Goal: Task Accomplishment & Management: Manage account settings

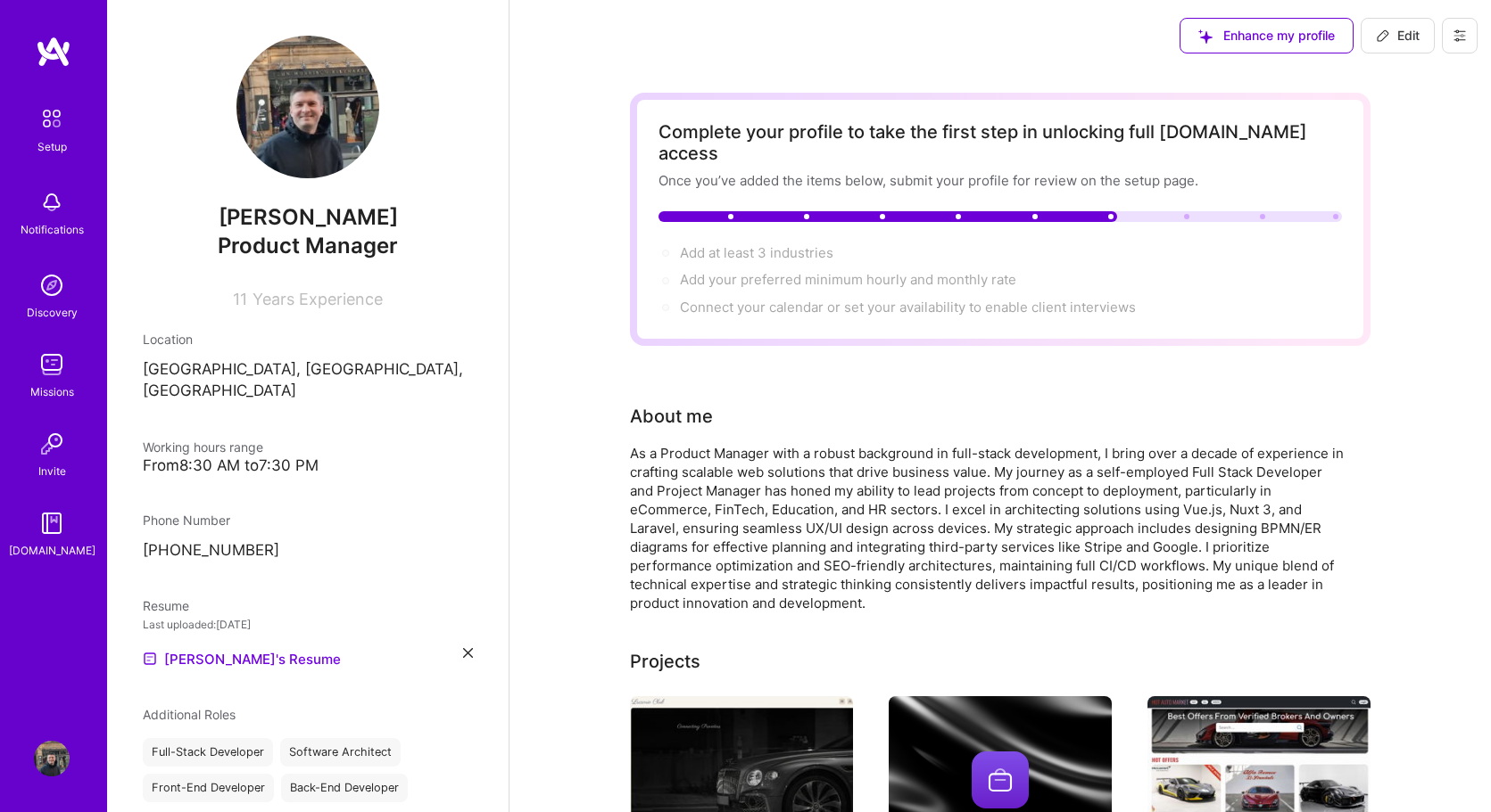
scroll to position [905, 0]
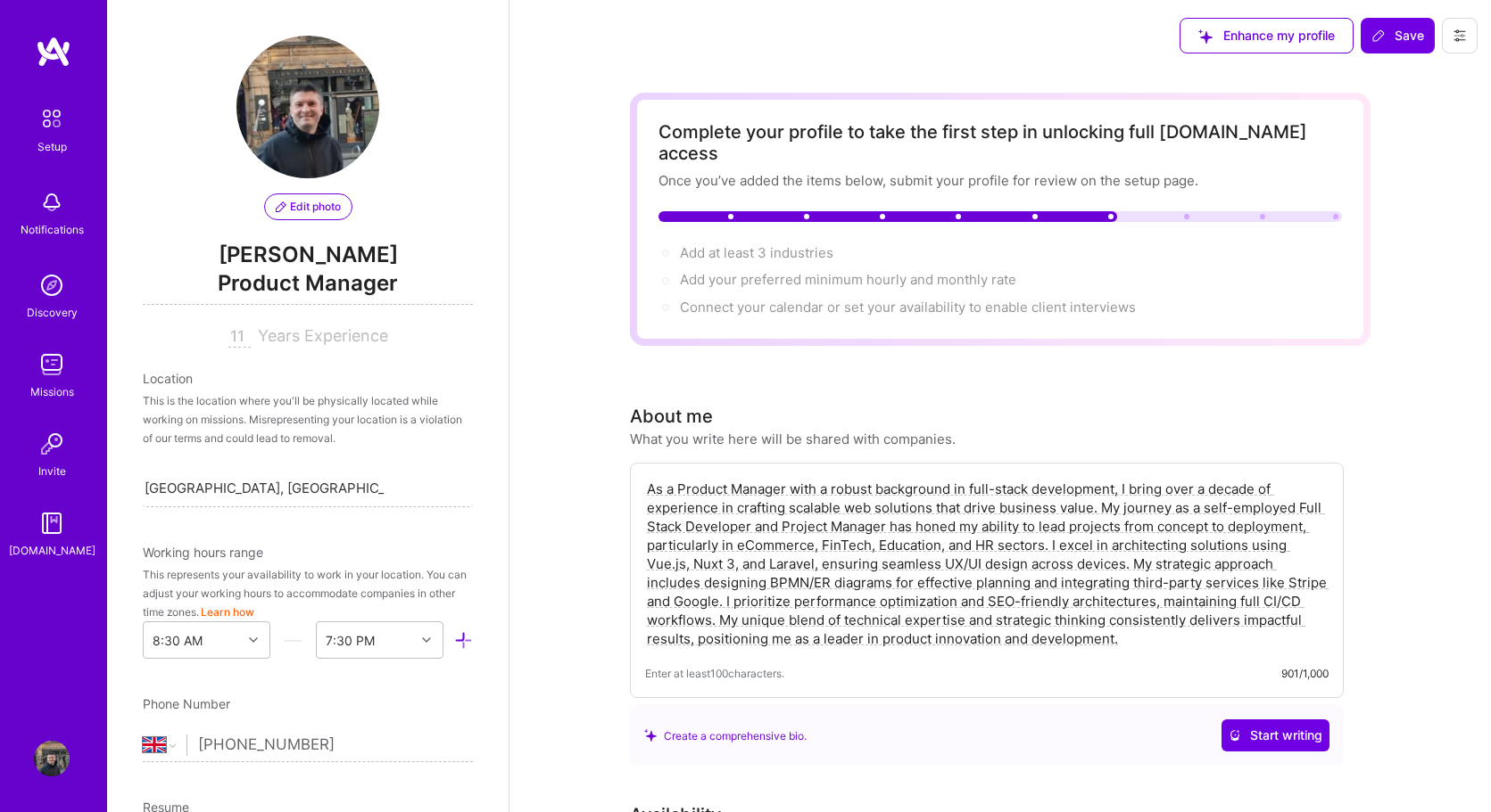
select select "GB"
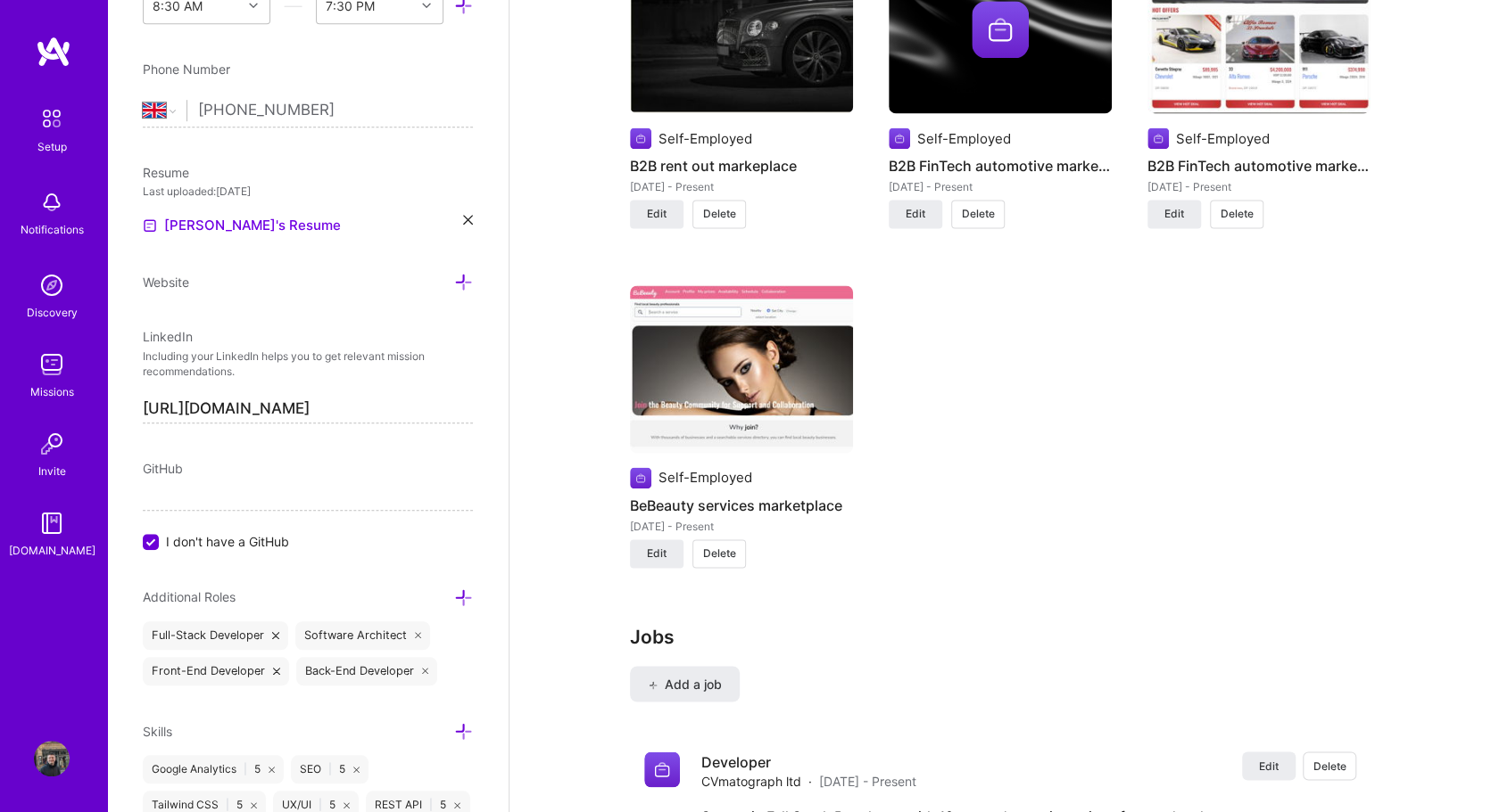
scroll to position [1611, 0]
click at [144, 534] on div at bounding box center [151, 542] width 16 height 16
click at [145, 535] on input "I don't have a GitHub" at bounding box center [153, 543] width 16 height 16
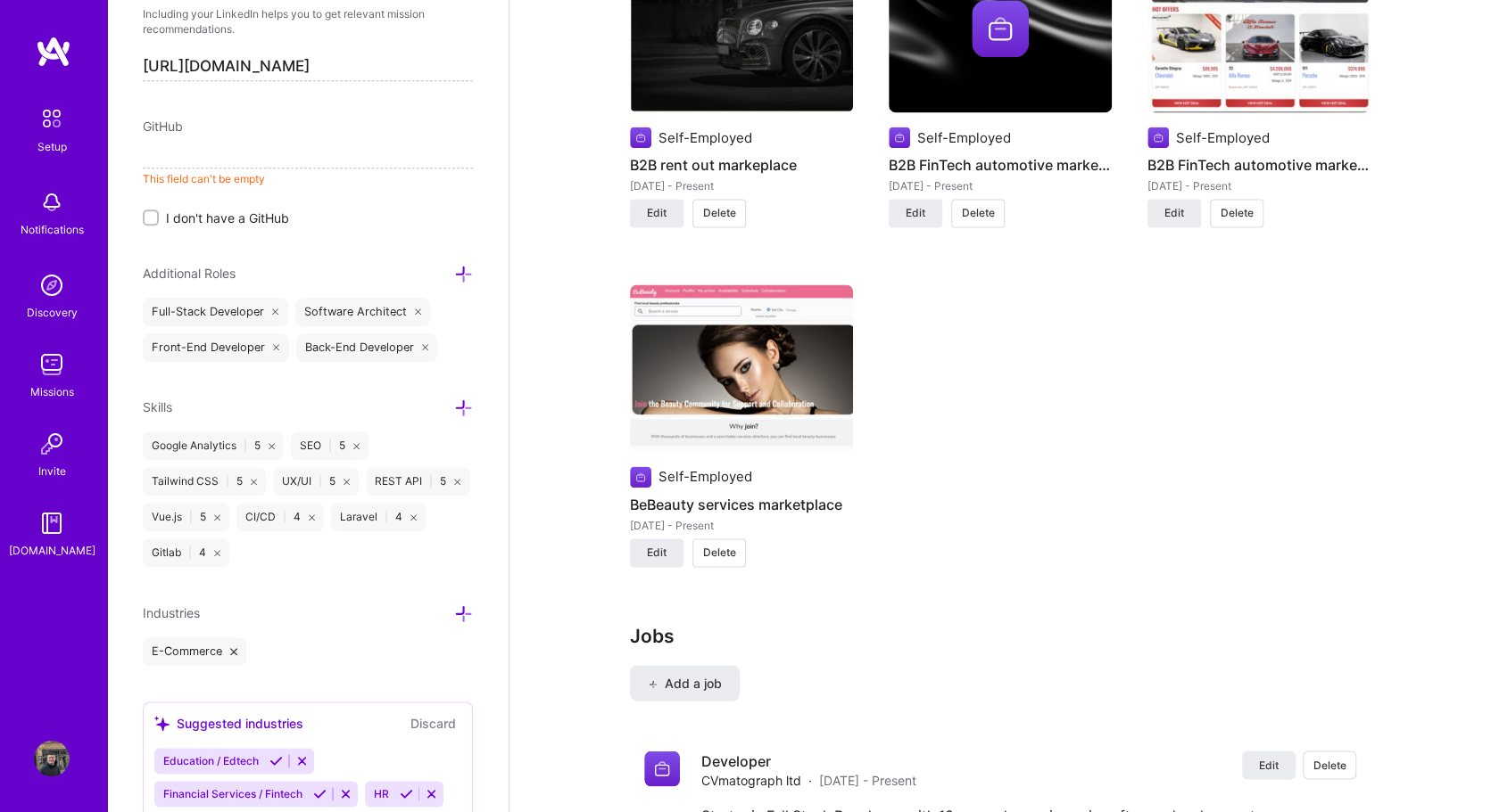
scroll to position [1035, 0]
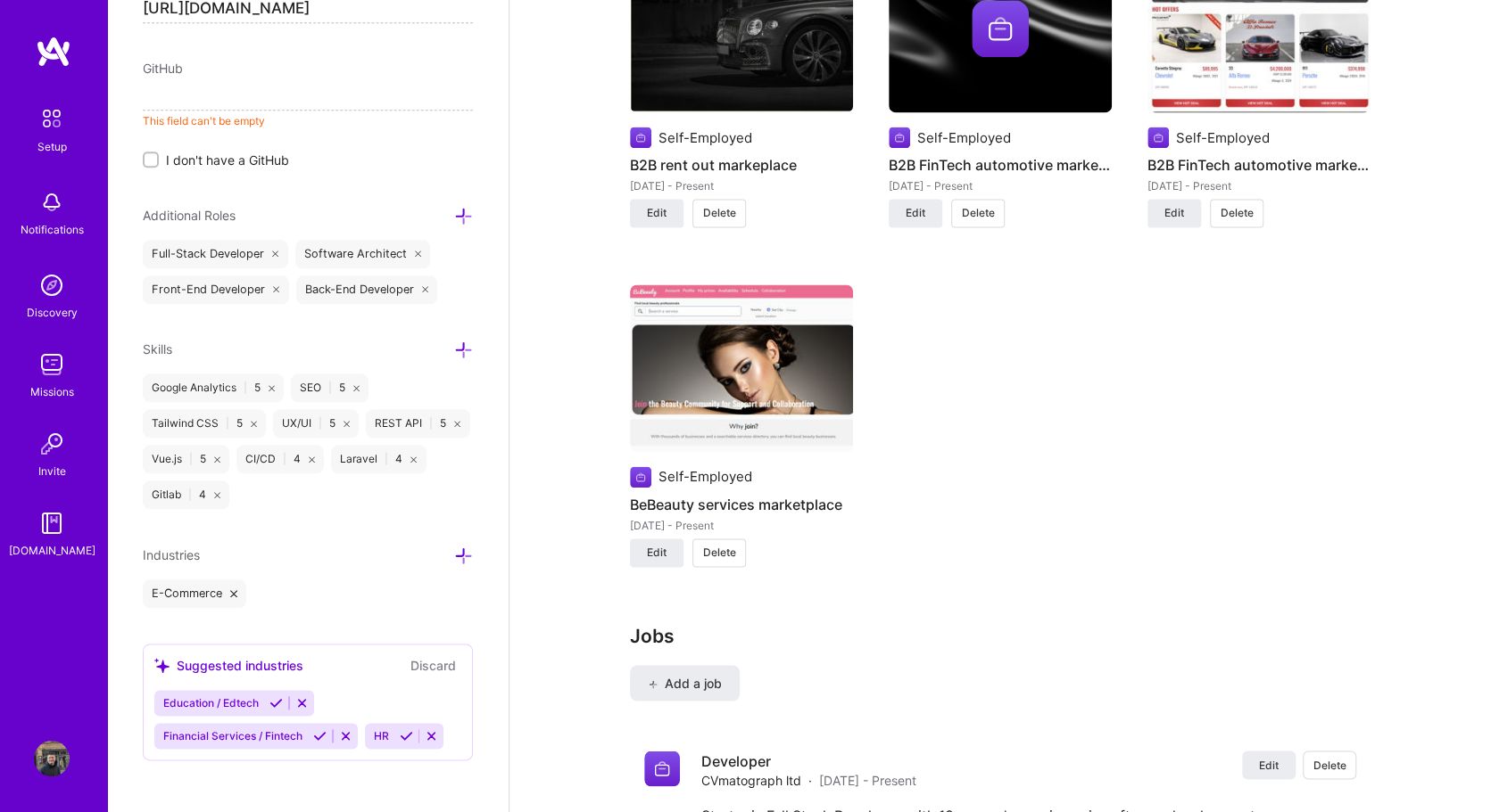
click at [470, 546] on icon at bounding box center [463, 555] width 19 height 19
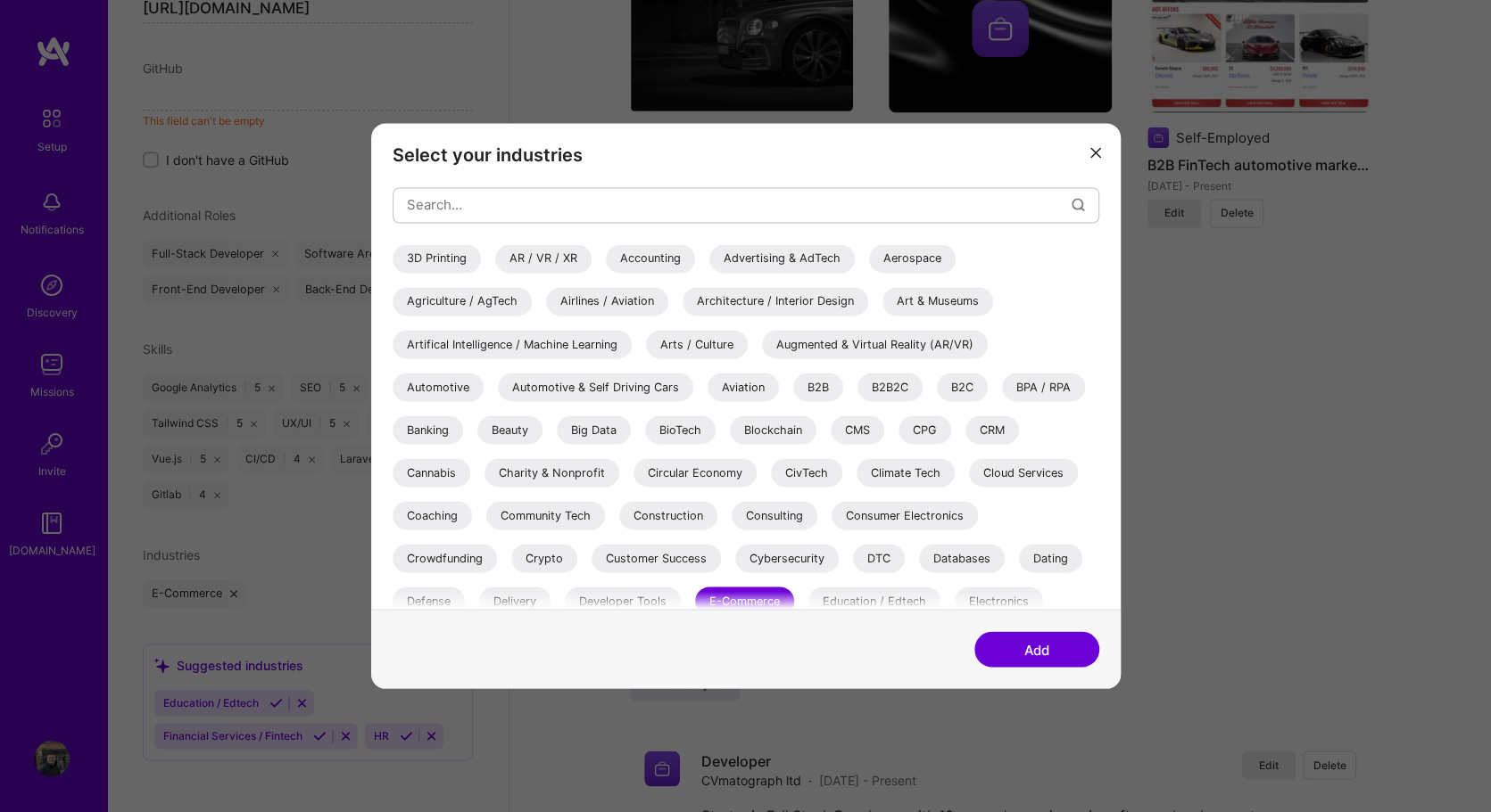
click at [828, 386] on div "B2B" at bounding box center [817, 387] width 50 height 29
click at [970, 385] on div "B2C" at bounding box center [961, 387] width 51 height 29
click at [986, 423] on div "CRM" at bounding box center [992, 429] width 54 height 29
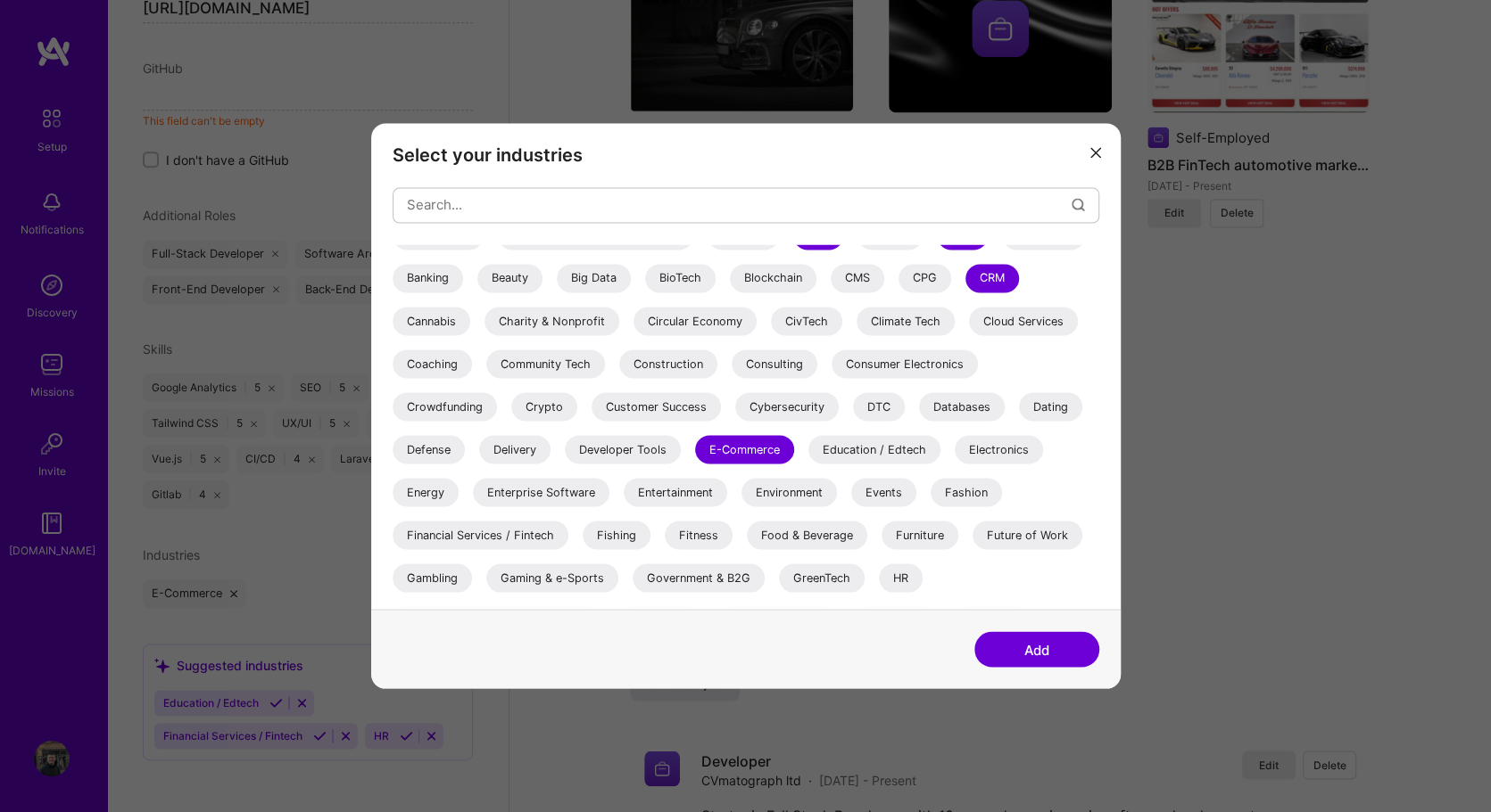
scroll to position [270, 0]
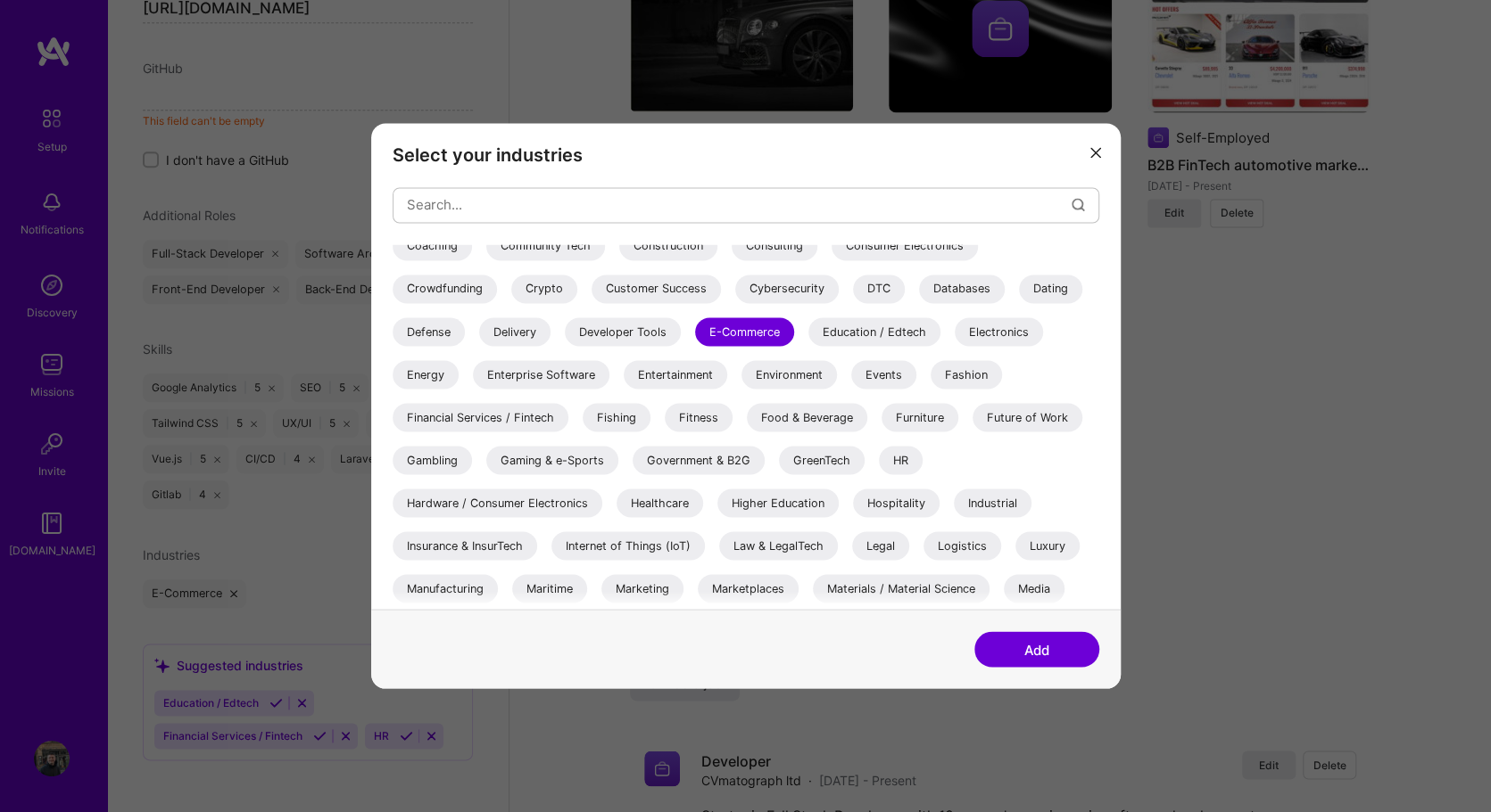
drag, startPoint x: 1018, startPoint y: 647, endPoint x: 804, endPoint y: 598, distance: 219.5
click at [1007, 651] on button "Add" at bounding box center [1037, 650] width 125 height 36
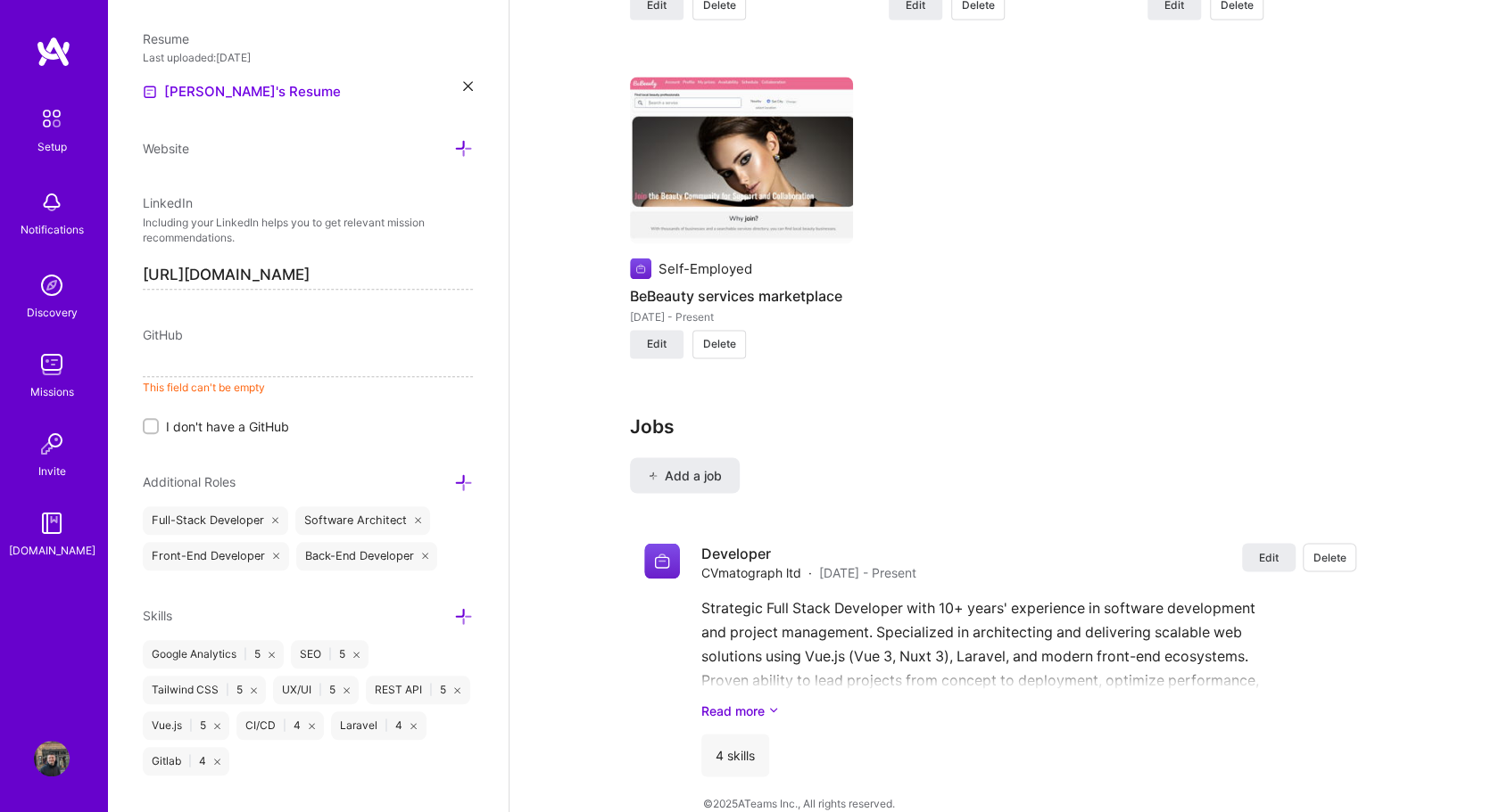
scroll to position [778, 0]
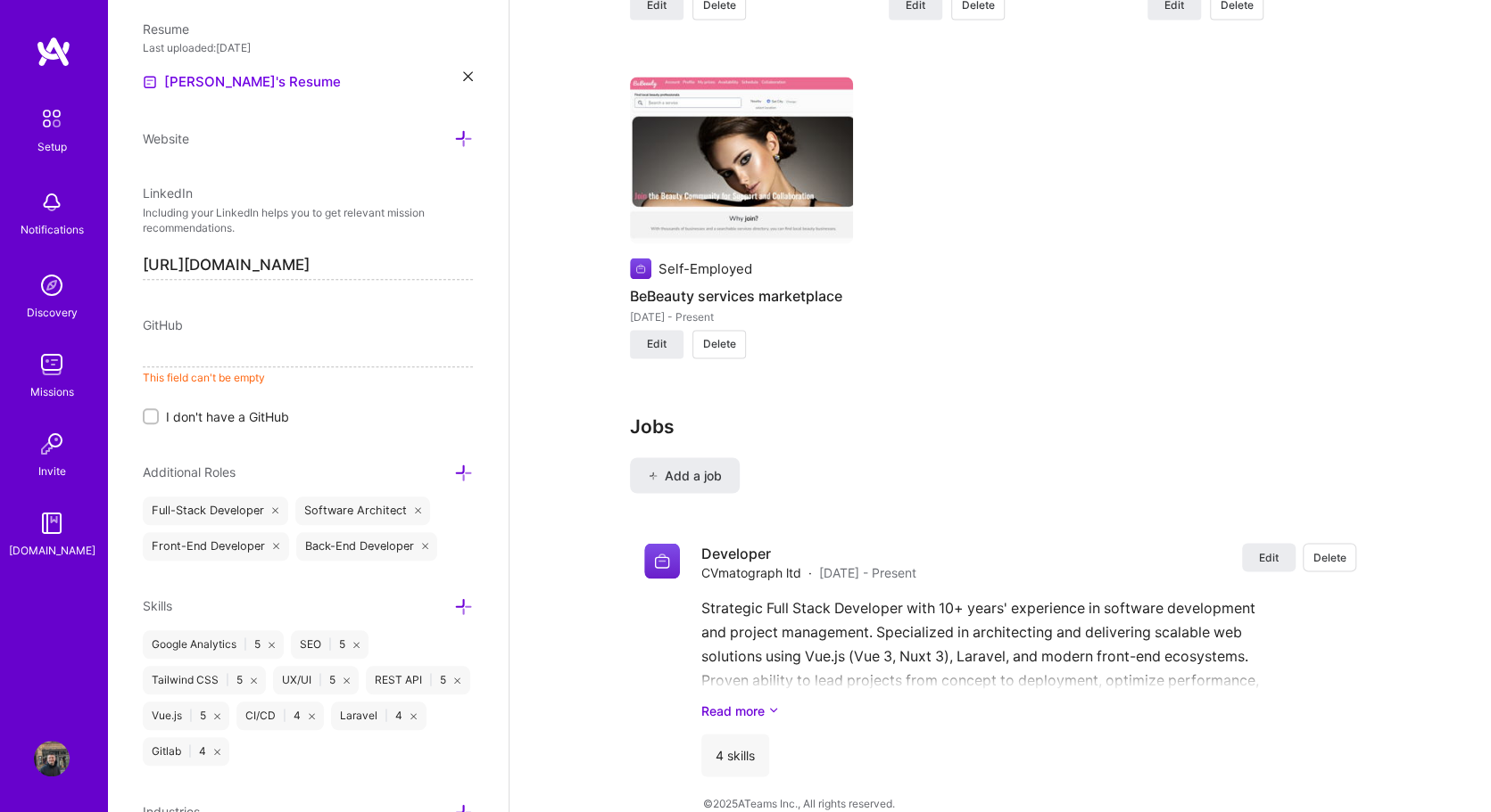
click at [228, 412] on span "I don't have a GitHub" at bounding box center [227, 416] width 123 height 19
click at [159, 412] on input "I don't have a GitHub" at bounding box center [152, 417] width 13 height 13
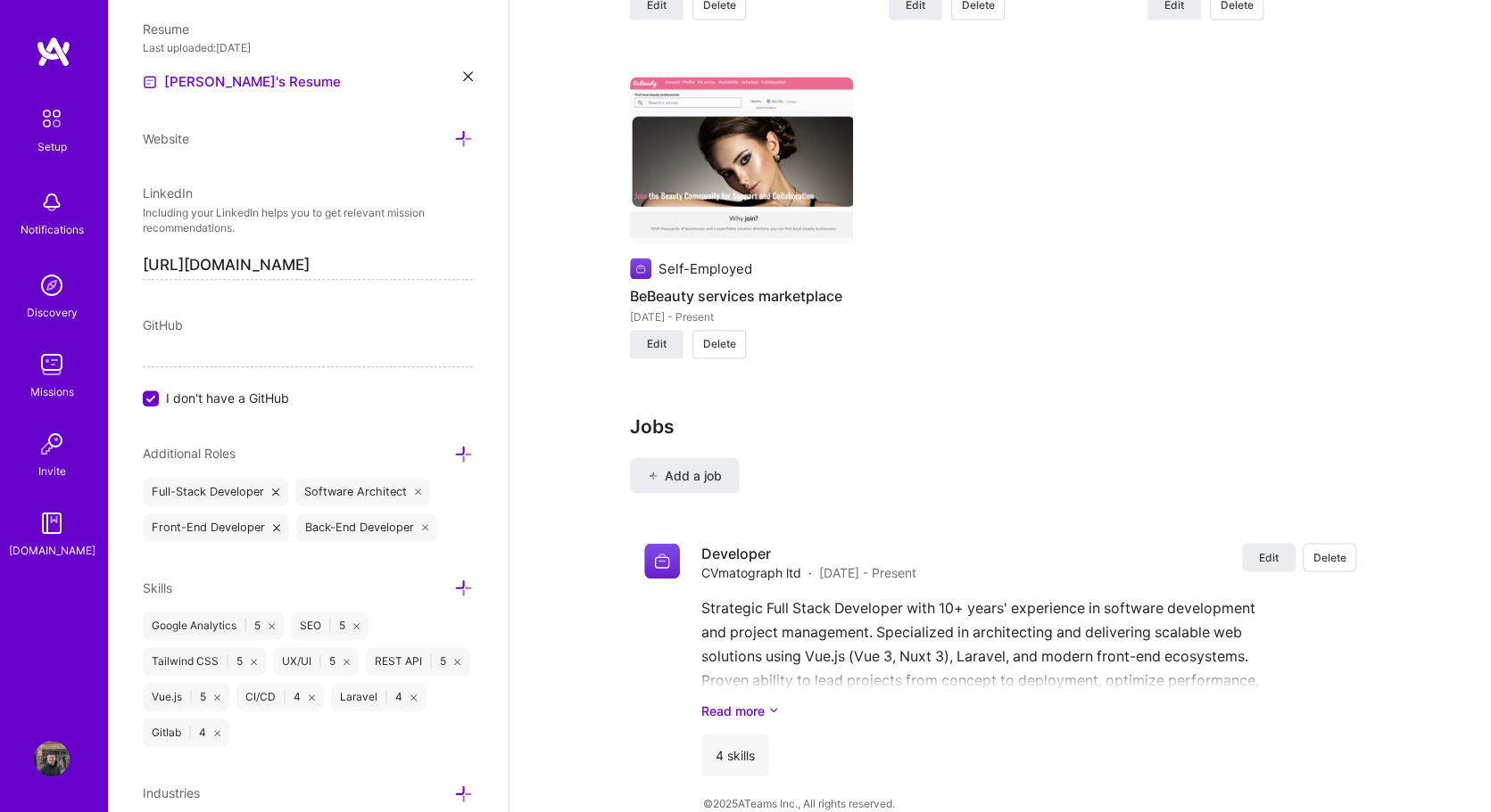
scroll to position [1016, 0]
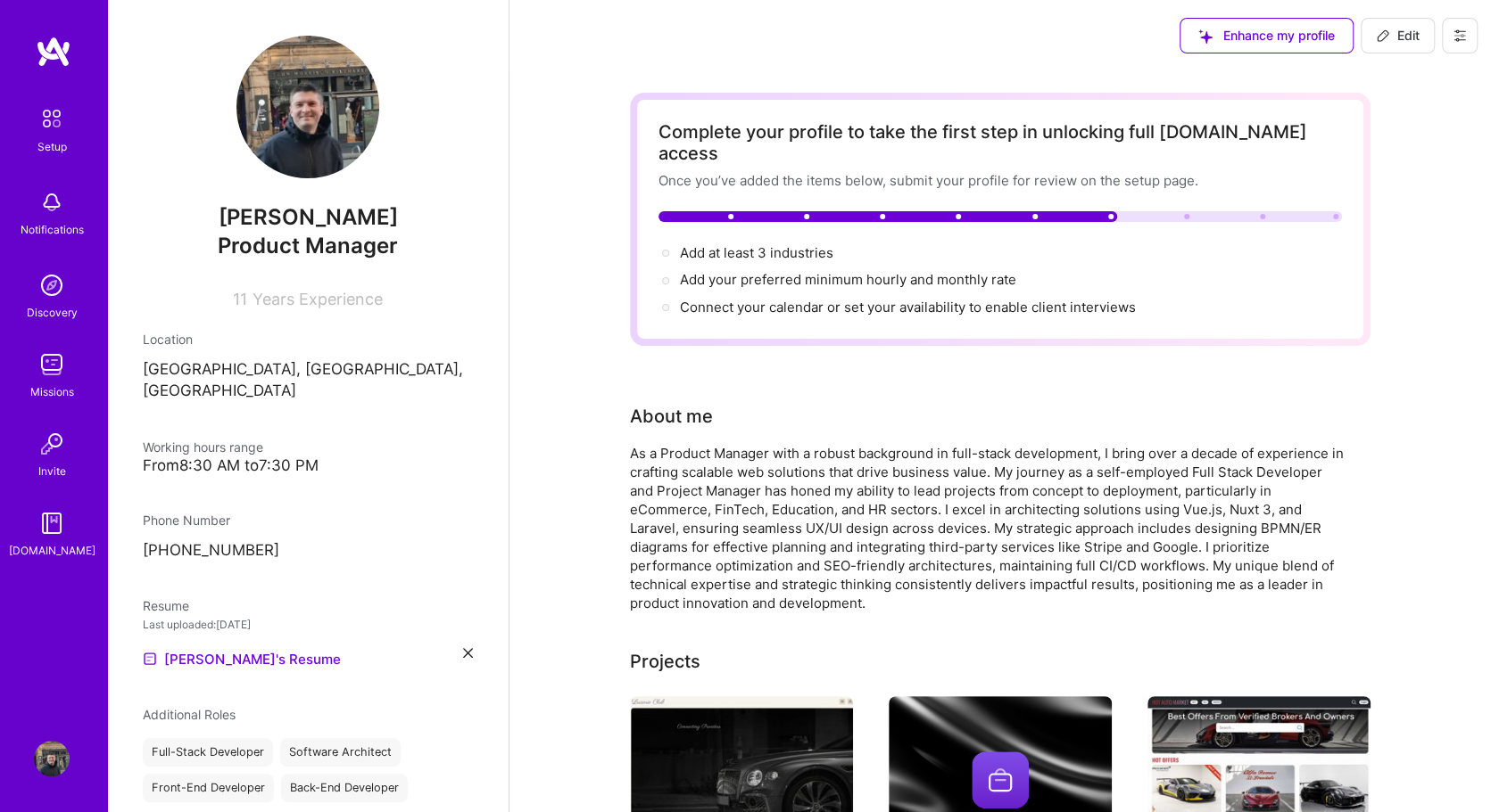
scroll to position [444, 0]
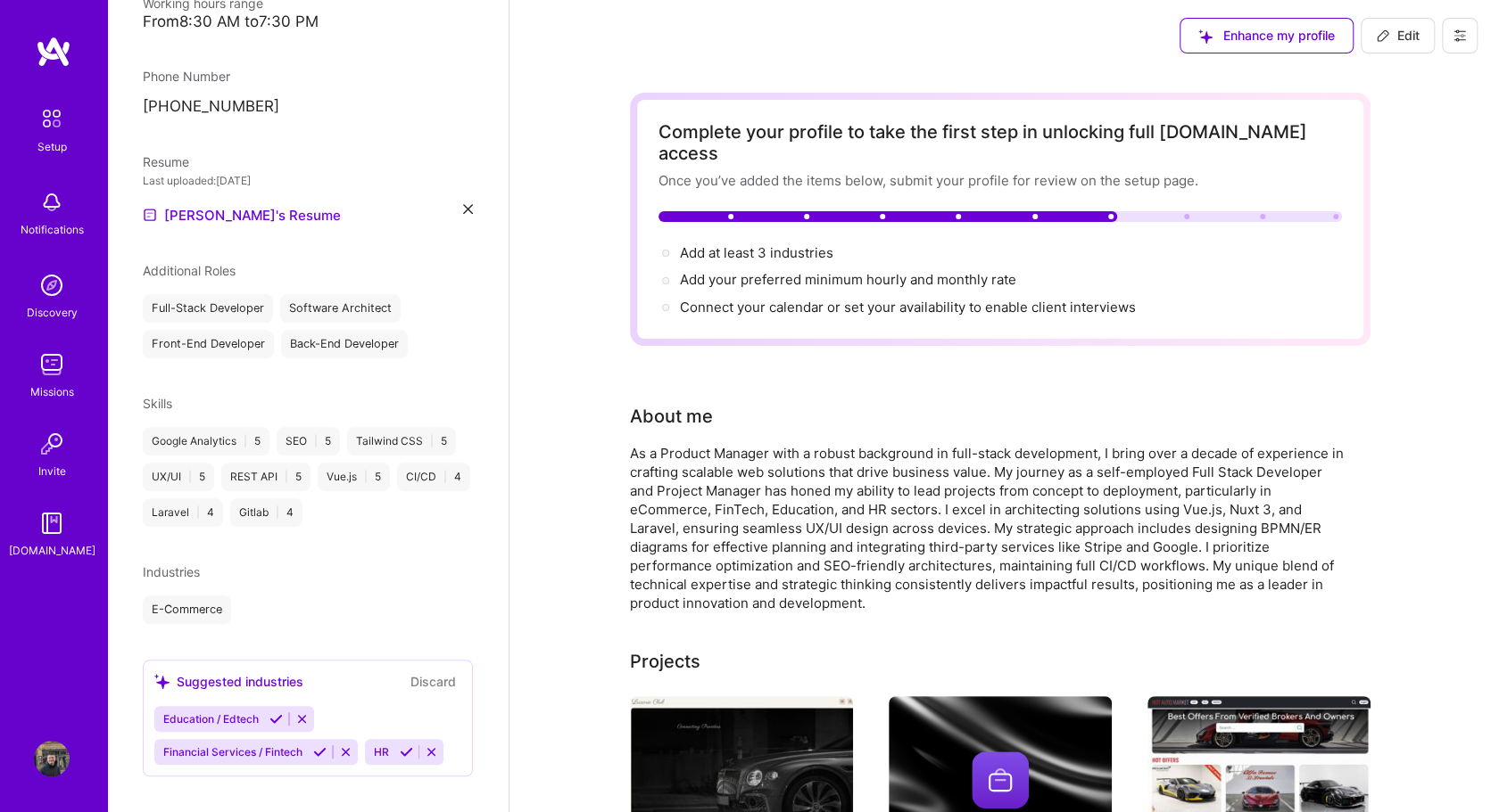
click at [191, 596] on div "E-Commerce" at bounding box center [186, 610] width 88 height 29
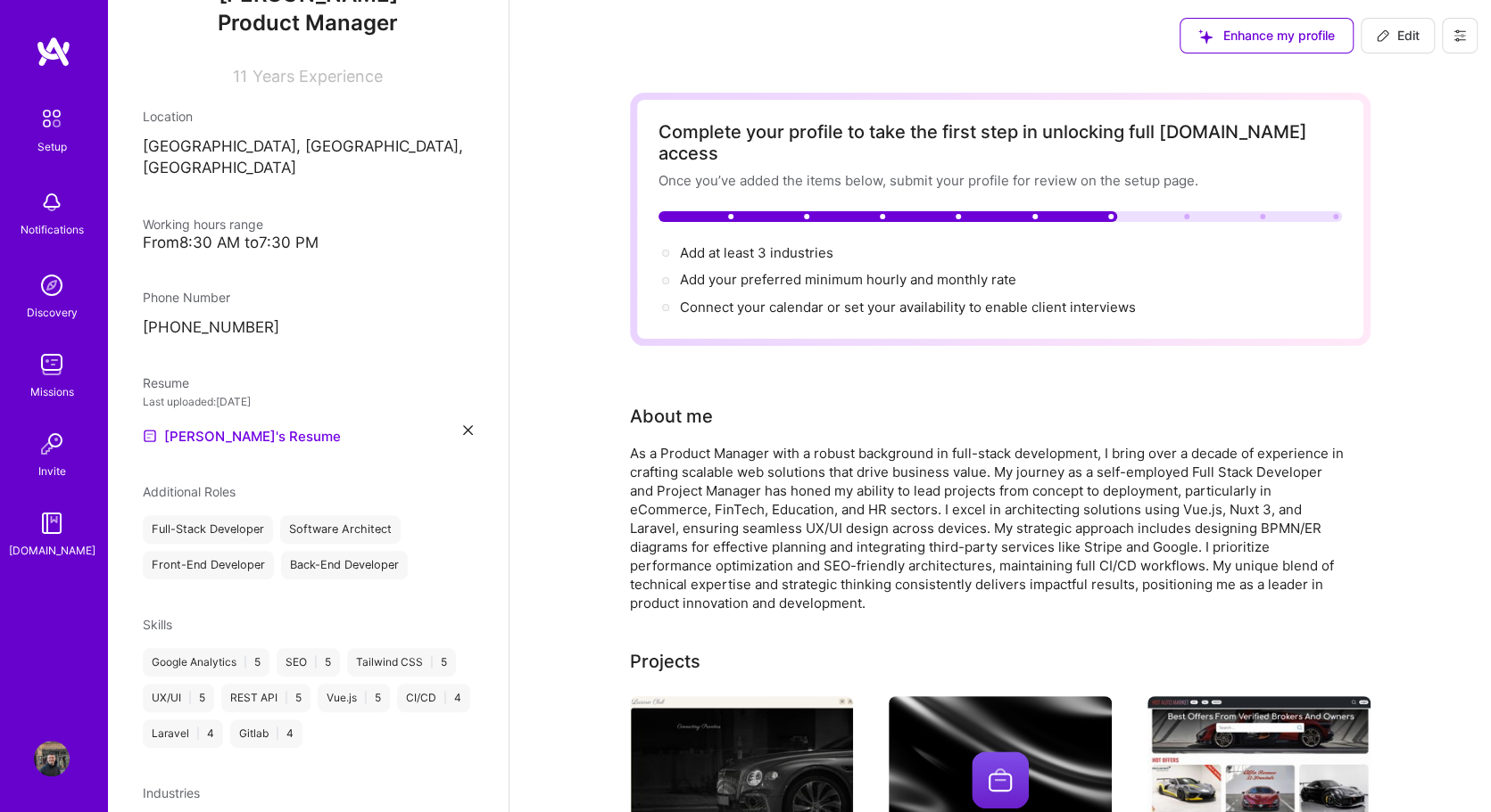
scroll to position [0, 0]
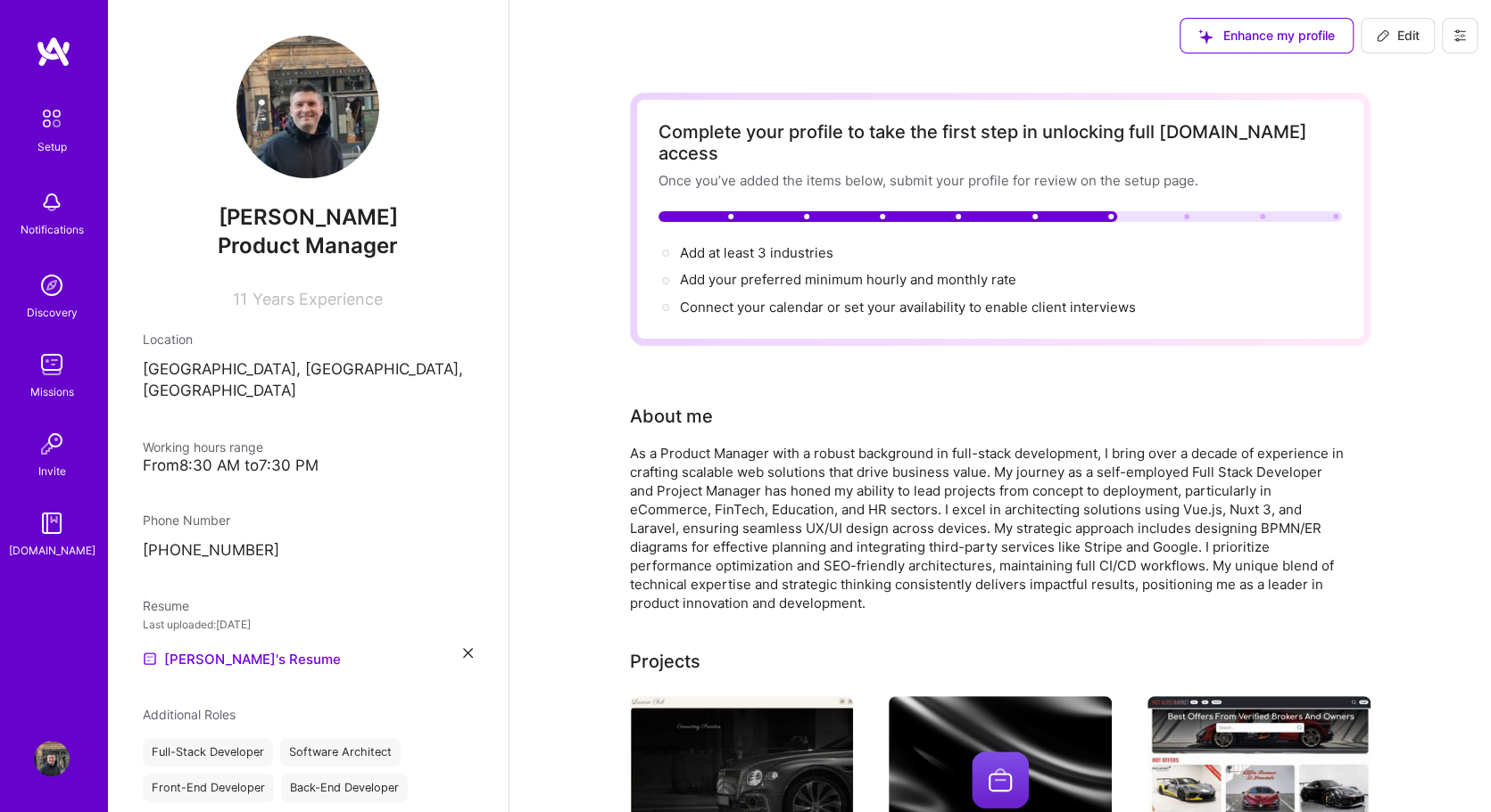
click at [1418, 44] on span "Edit" at bounding box center [1398, 36] width 44 height 18
select select "GB"
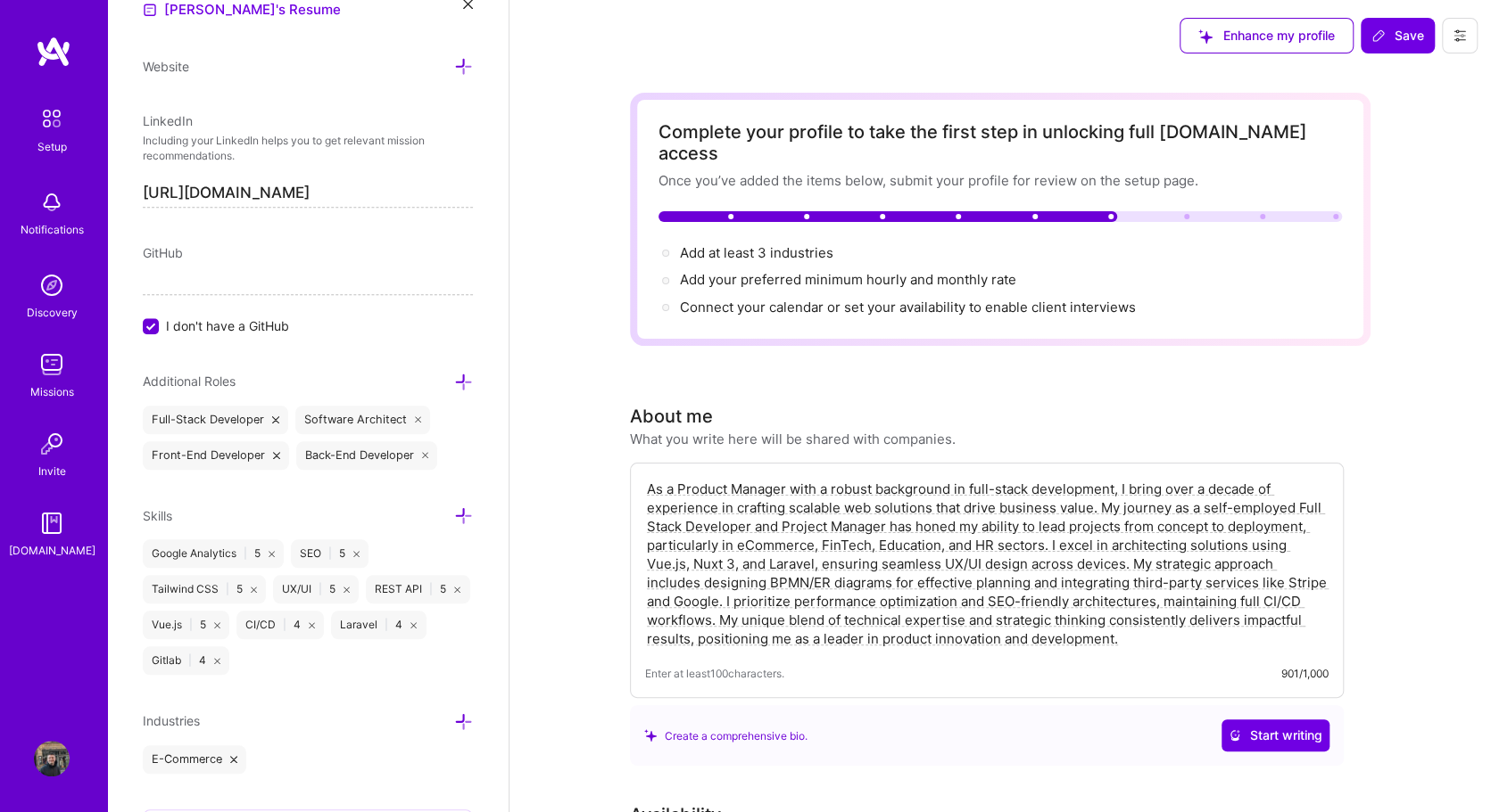
scroll to position [1016, 0]
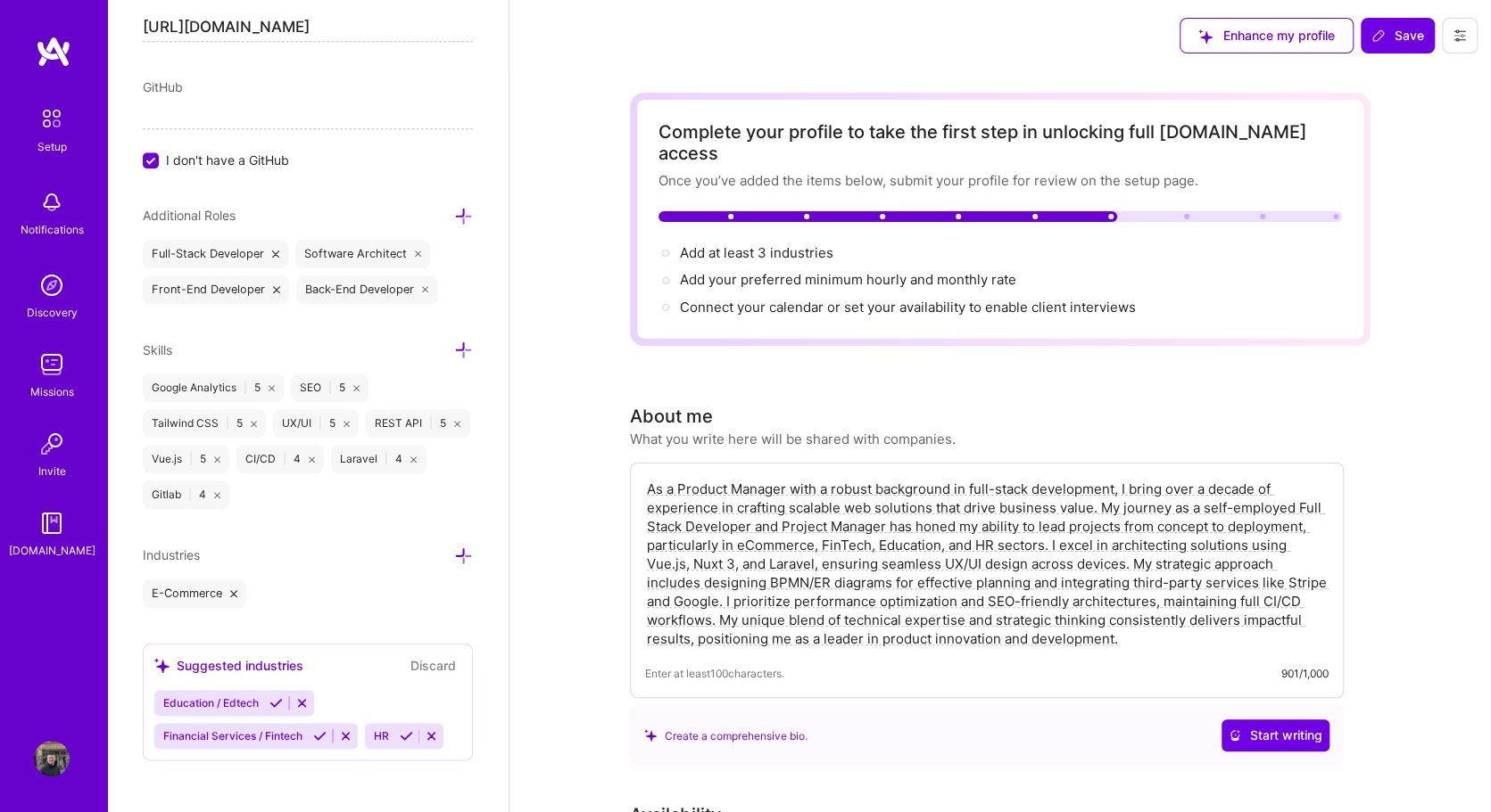
click at [461, 550] on icon at bounding box center [463, 555] width 19 height 19
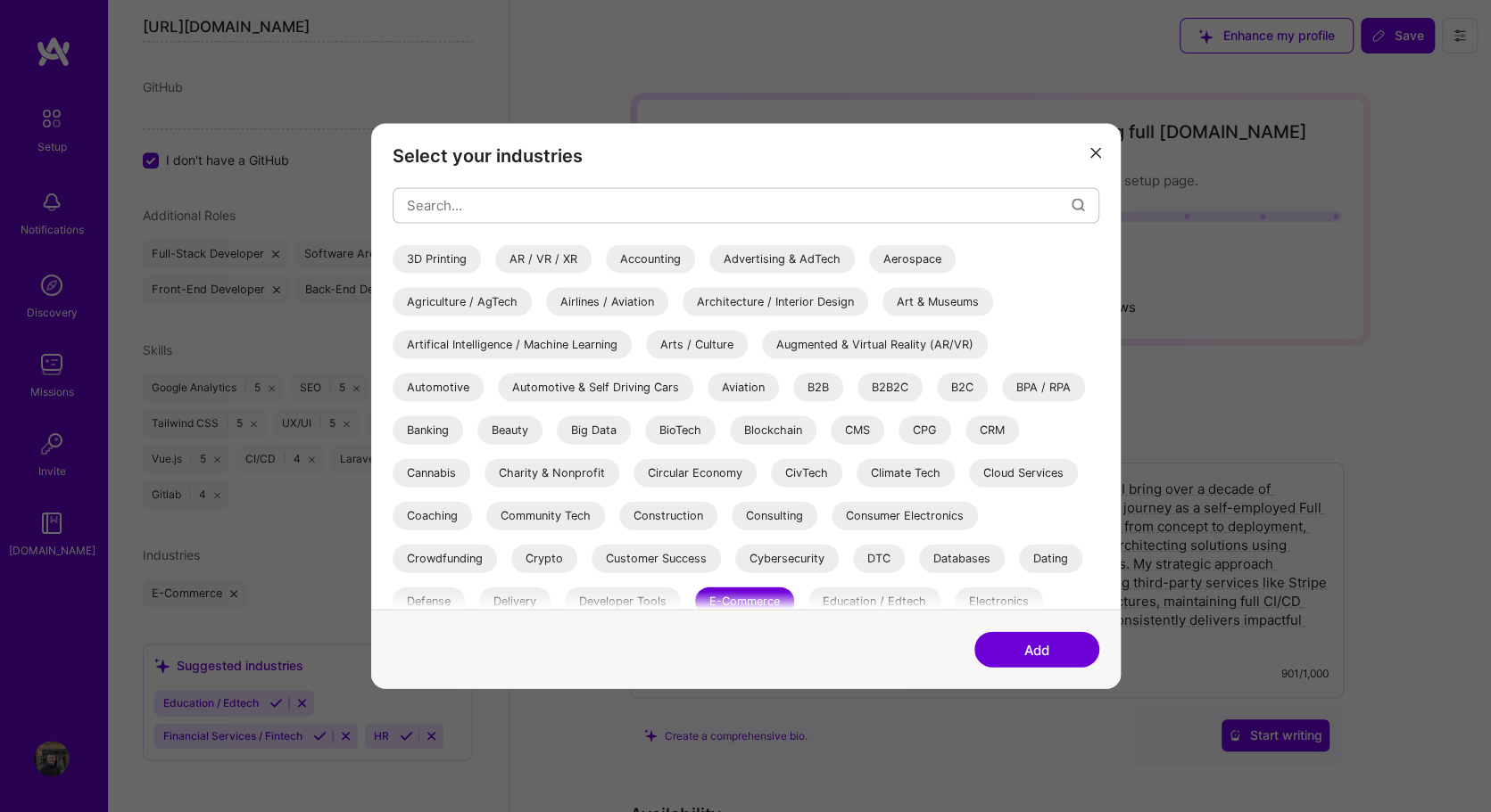
click at [825, 386] on div "B2B" at bounding box center [817, 387] width 50 height 29
click at [897, 384] on div "B2B2C" at bounding box center [890, 387] width 65 height 29
click at [968, 384] on div "B2C" at bounding box center [961, 387] width 51 height 29
click at [998, 432] on div "CRM" at bounding box center [992, 429] width 54 height 29
click at [1049, 641] on button "Add" at bounding box center [1037, 650] width 125 height 36
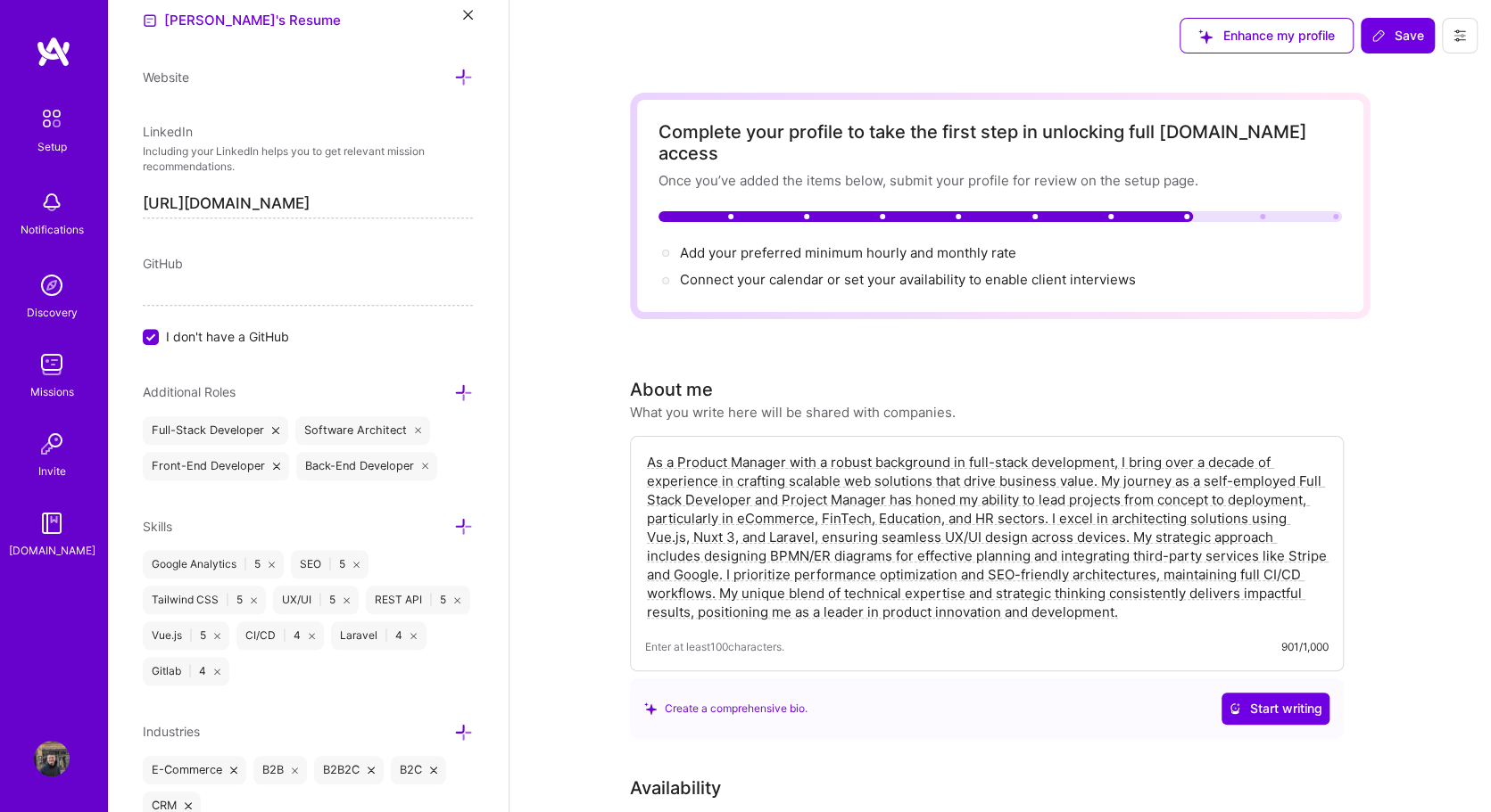
scroll to position [759, 0]
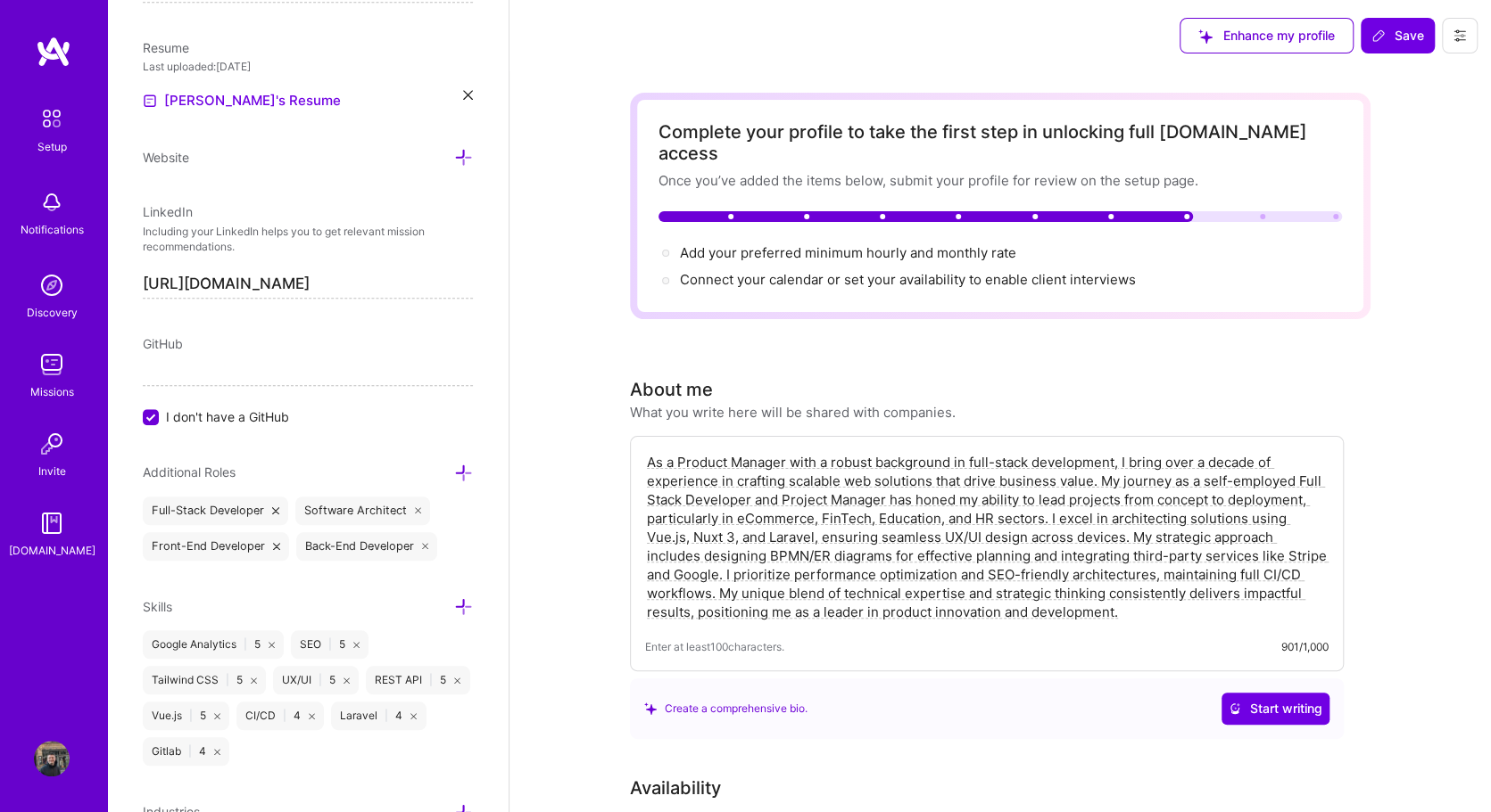
drag, startPoint x: 151, startPoint y: 412, endPoint x: 234, endPoint y: 414, distance: 83.0
click at [156, 414] on input "I don't have a GitHub" at bounding box center [153, 418] width 16 height 16
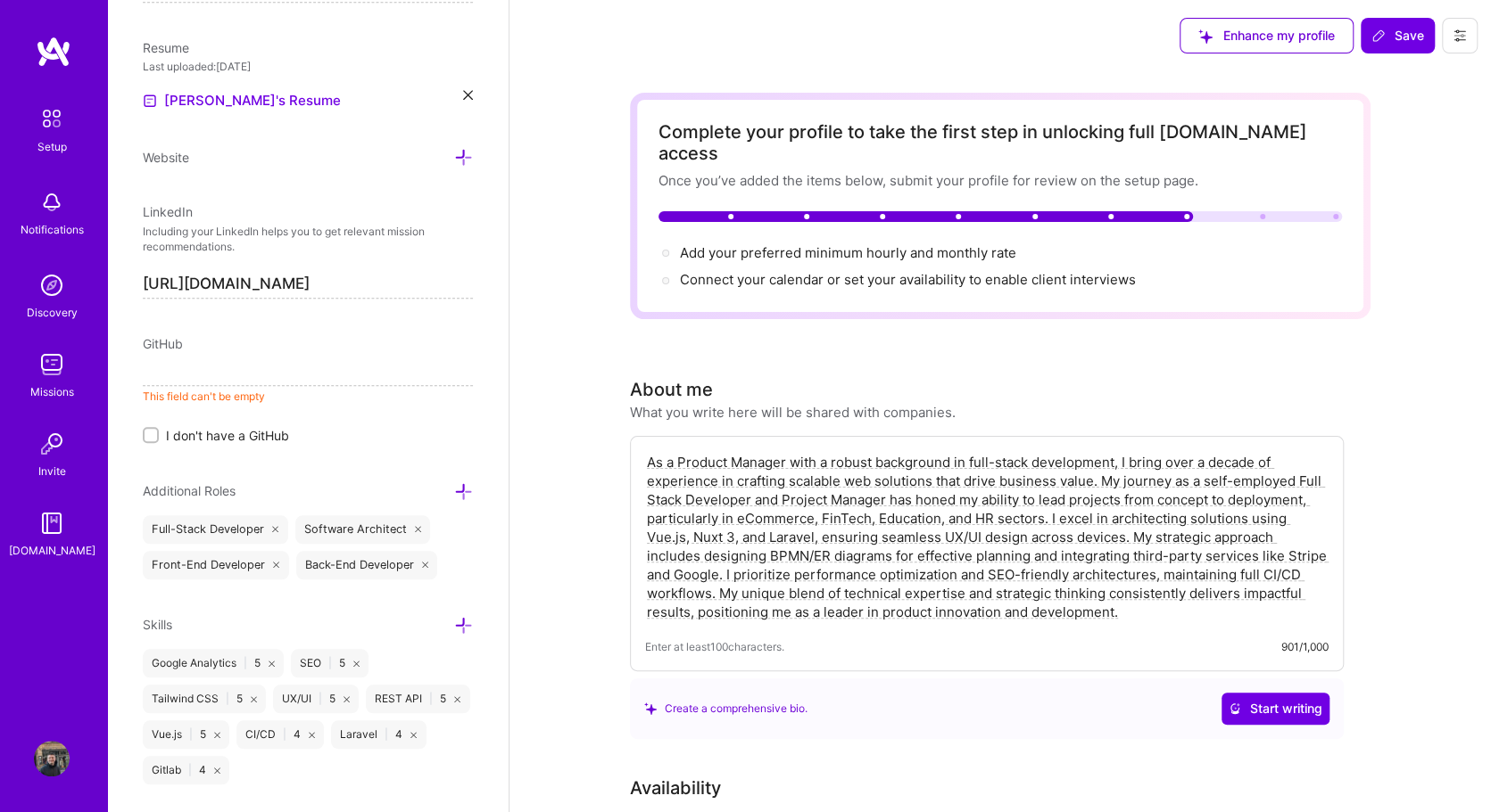
click at [273, 433] on span "I don't have a GitHub" at bounding box center [227, 435] width 123 height 19
click at [159, 433] on input "I don't have a GitHub" at bounding box center [152, 435] width 13 height 13
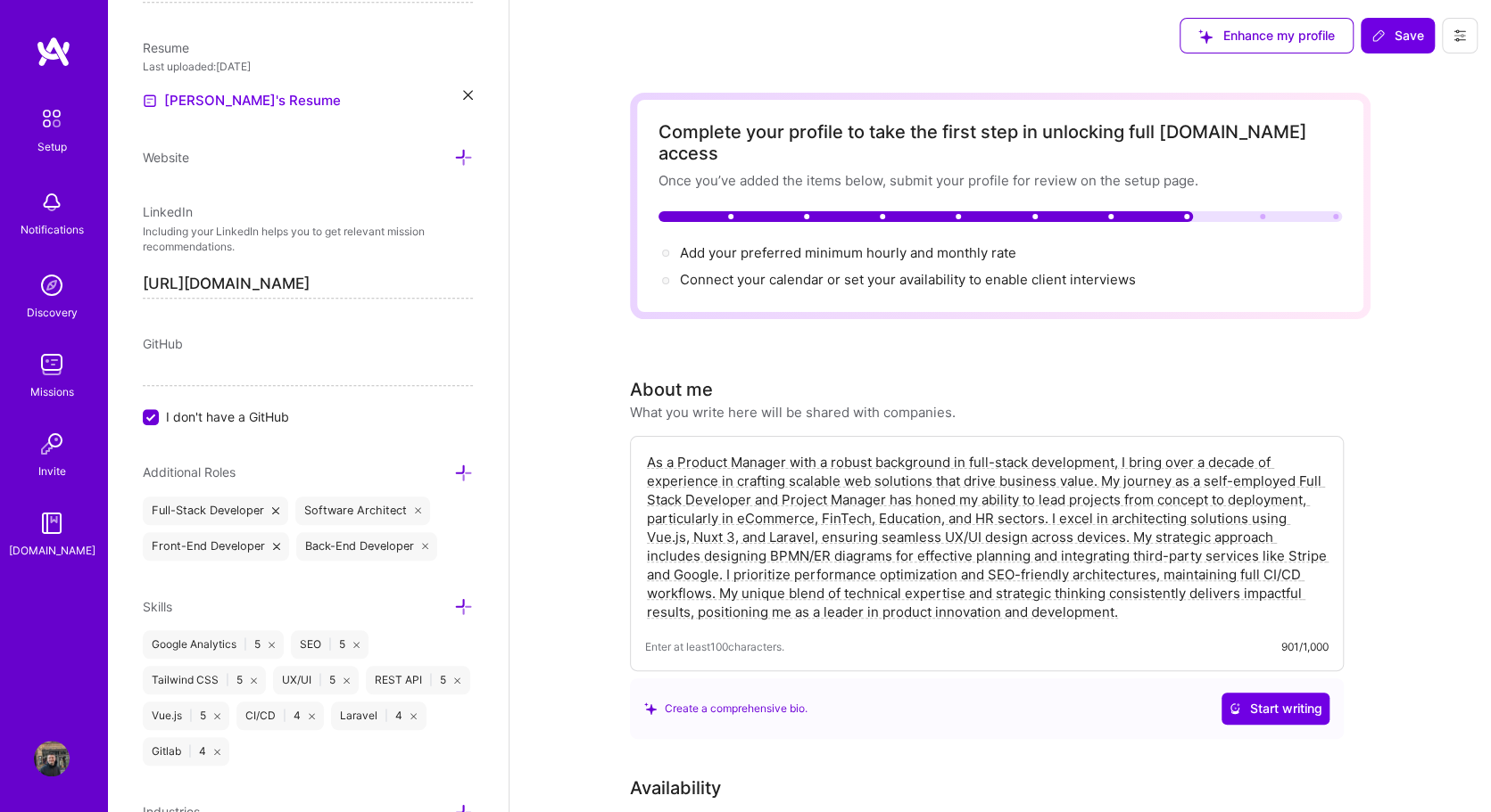
scroll to position [503, 0]
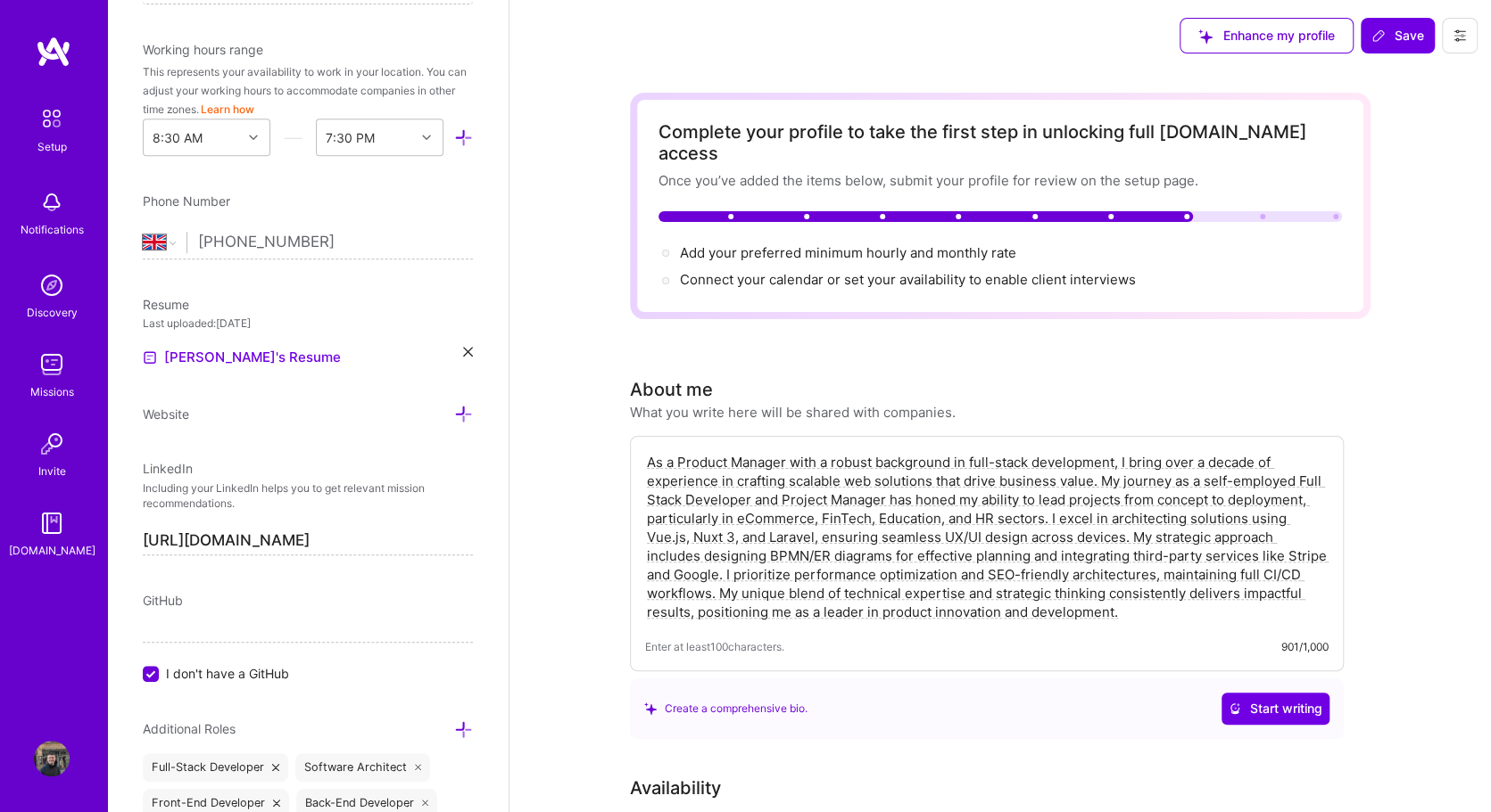
drag, startPoint x: 463, startPoint y: 401, endPoint x: 462, endPoint y: 420, distance: 19.0
click at [461, 403] on div "Edit photo Alexandr Magnitskiy Product Manager 11 Years Experience Location Thi…" at bounding box center [308, 406] width 402 height 812
click at [462, 420] on icon at bounding box center [463, 413] width 19 height 19
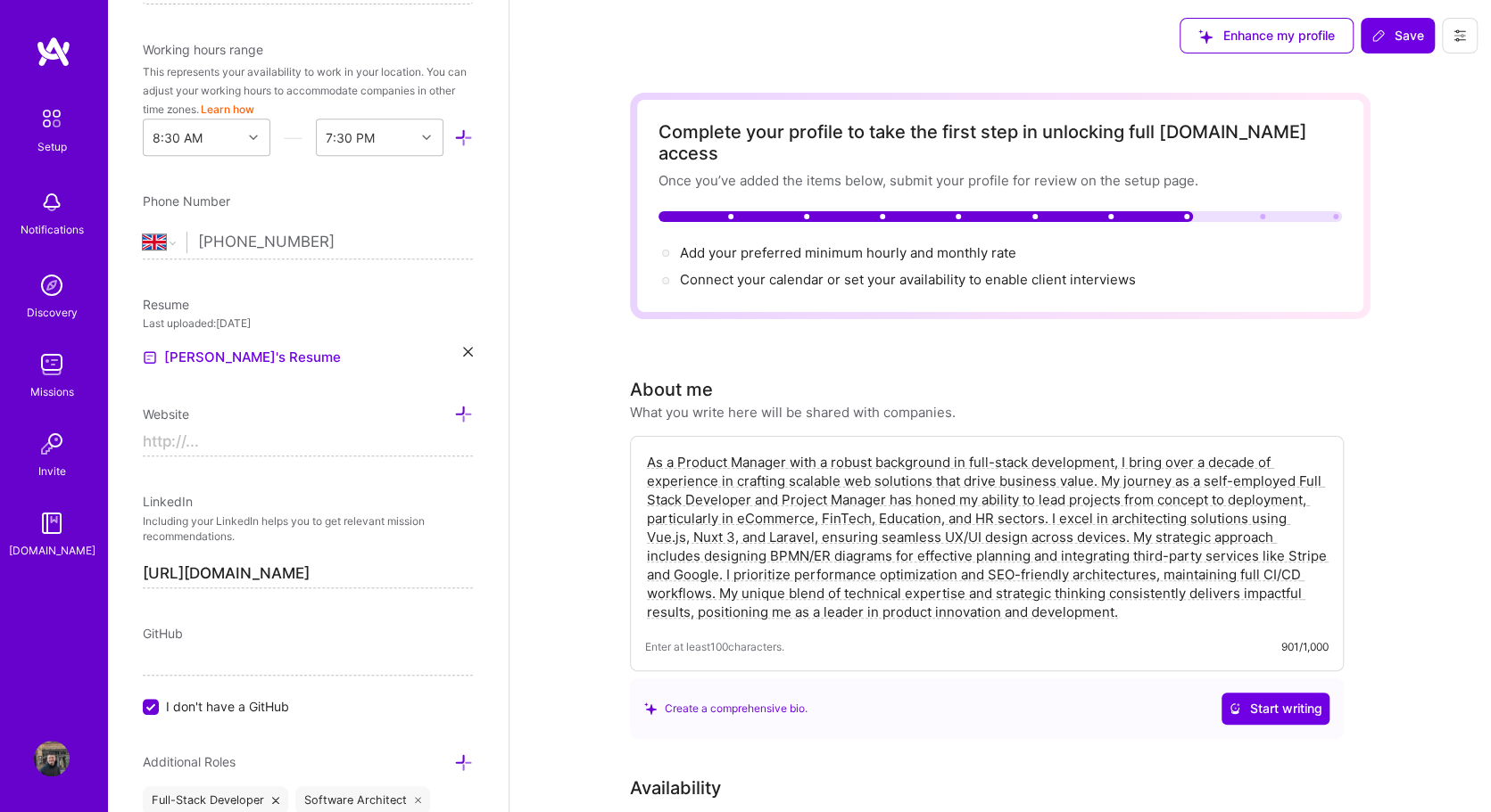
click at [274, 444] on input at bounding box center [308, 442] width 330 height 29
paste input "https://luxorio.club/"
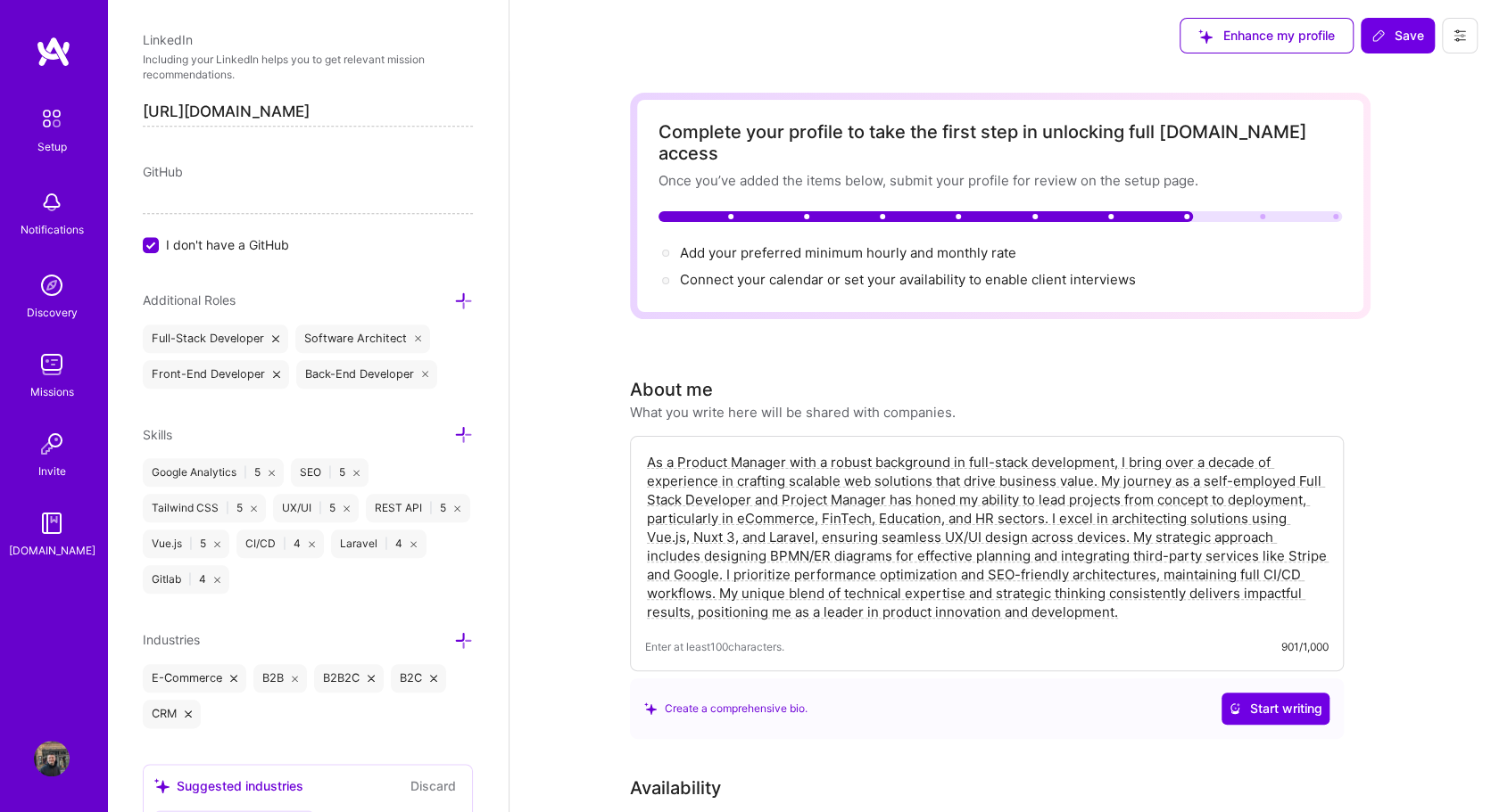
scroll to position [1016, 0]
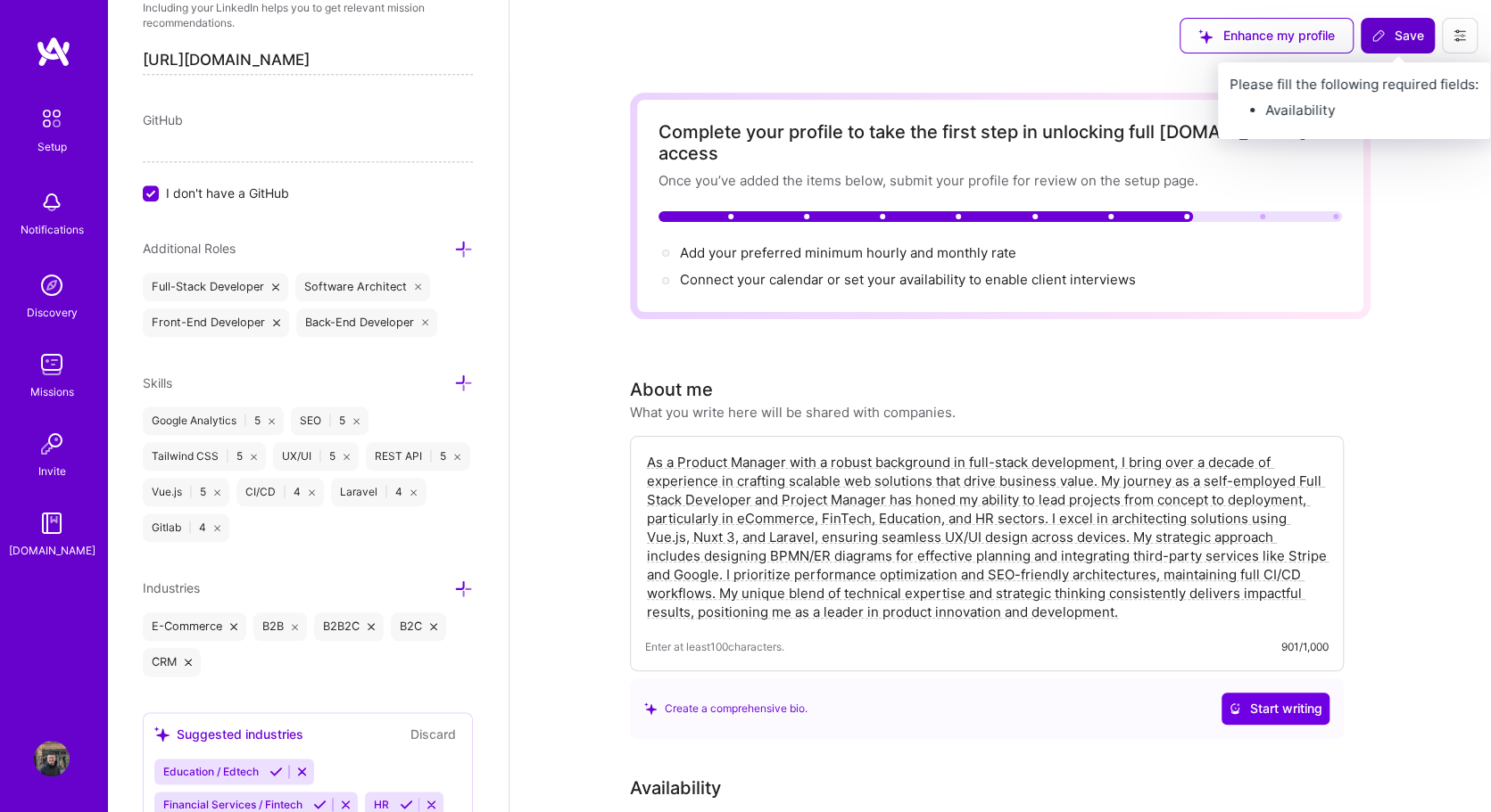
type input "https://luxorio.club"
click at [1404, 37] on span "Save" at bounding box center [1397, 36] width 53 height 18
click at [1410, 39] on span "Save" at bounding box center [1397, 36] width 53 height 18
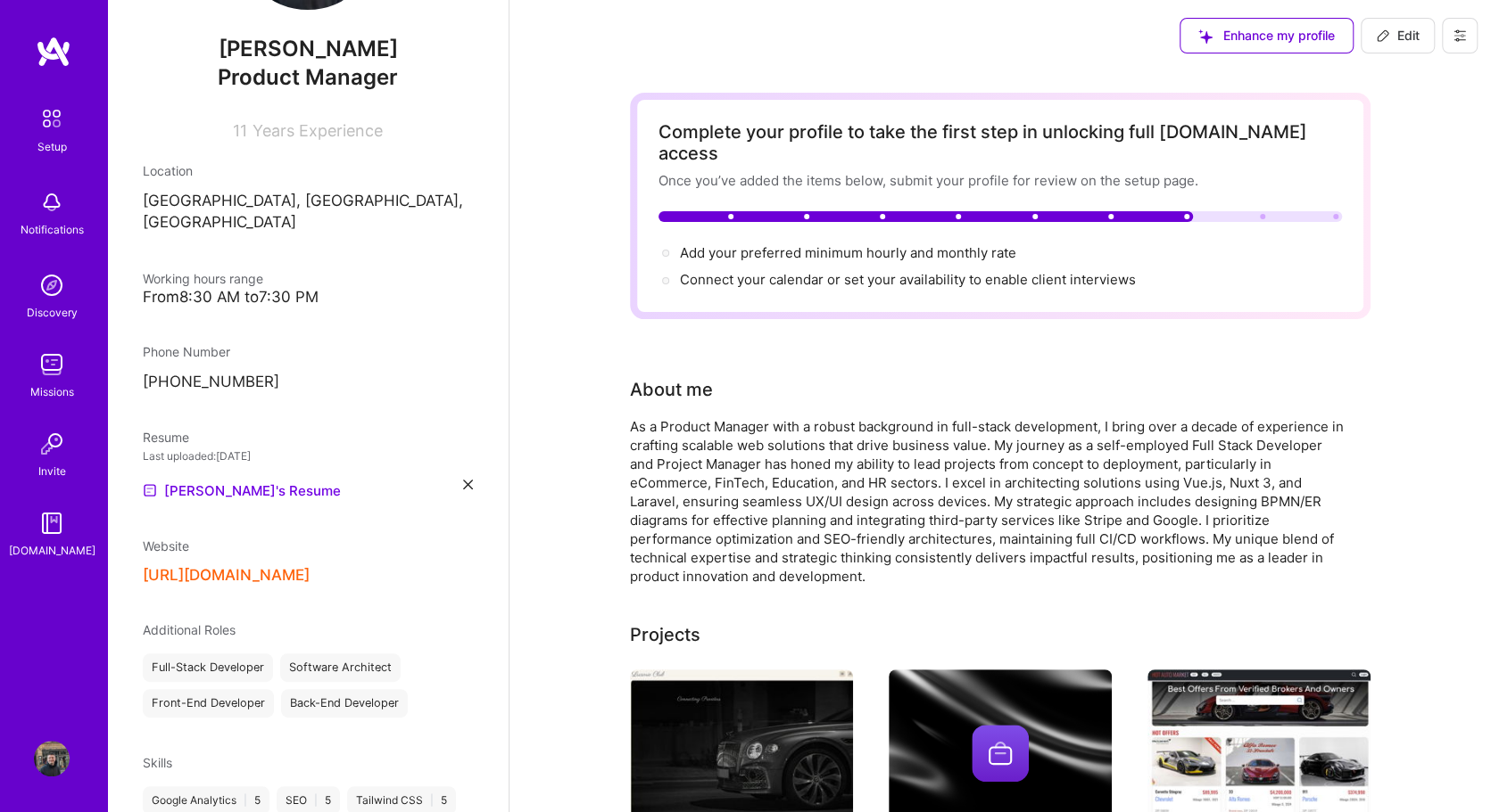
scroll to position [277, 0]
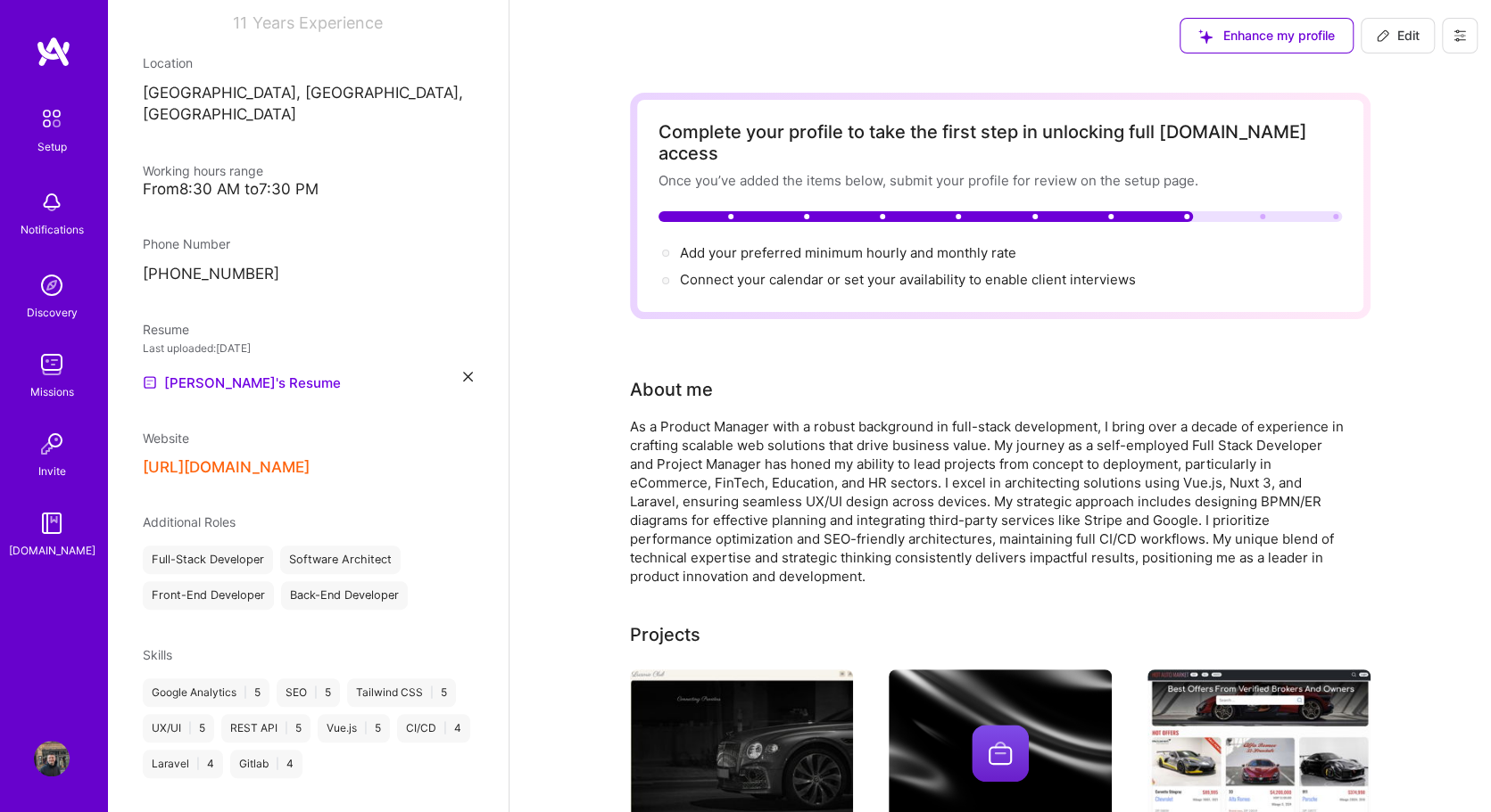
click at [323, 458] on div "https://luxorio.club/" at bounding box center [308, 467] width 330 height 19
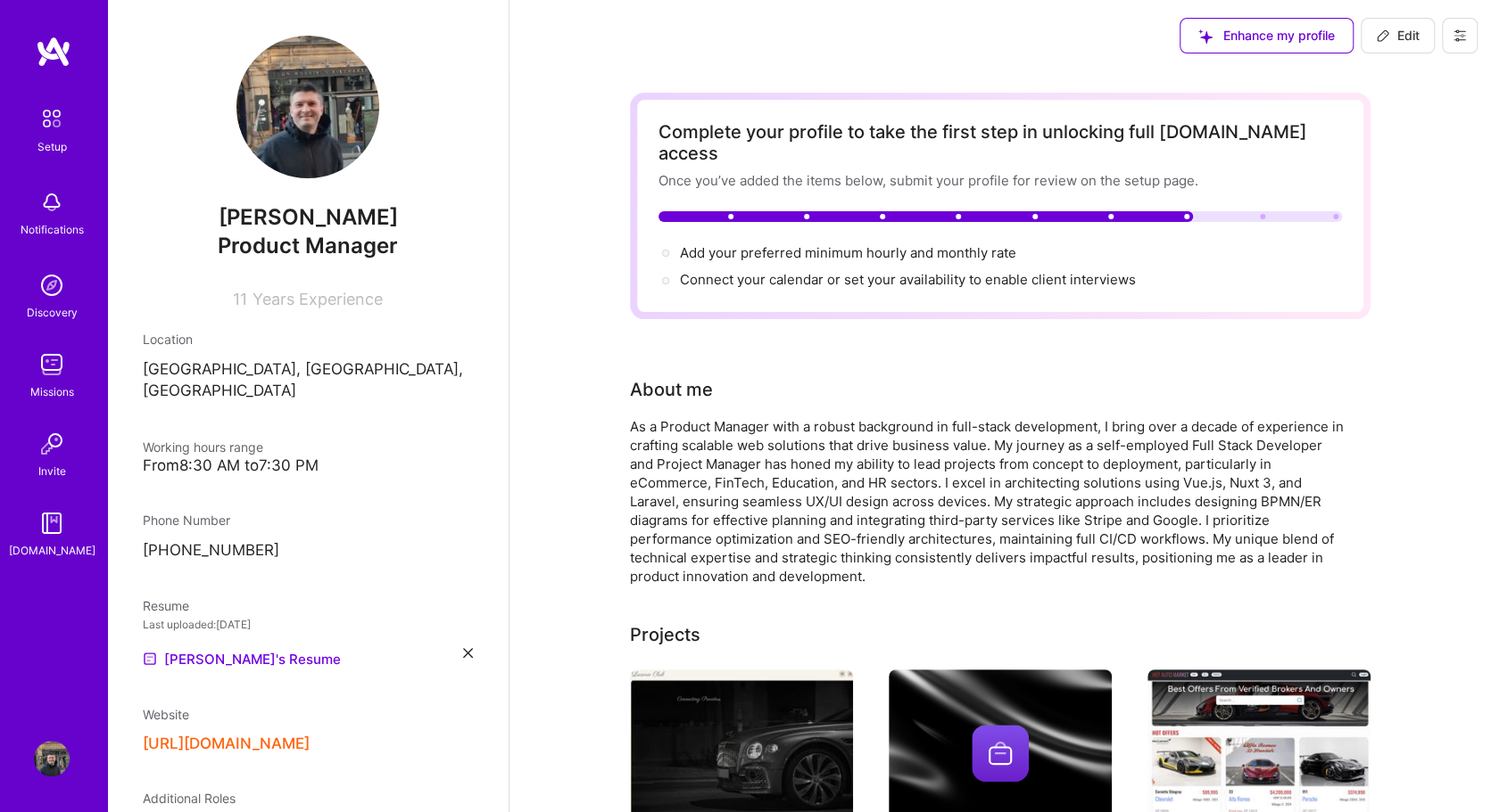
scroll to position [0, 0]
drag, startPoint x: 1418, startPoint y: 48, endPoint x: 800, endPoint y: 197, distance: 635.7
click at [1411, 48] on button "Edit" at bounding box center [1397, 36] width 74 height 36
select select "GB"
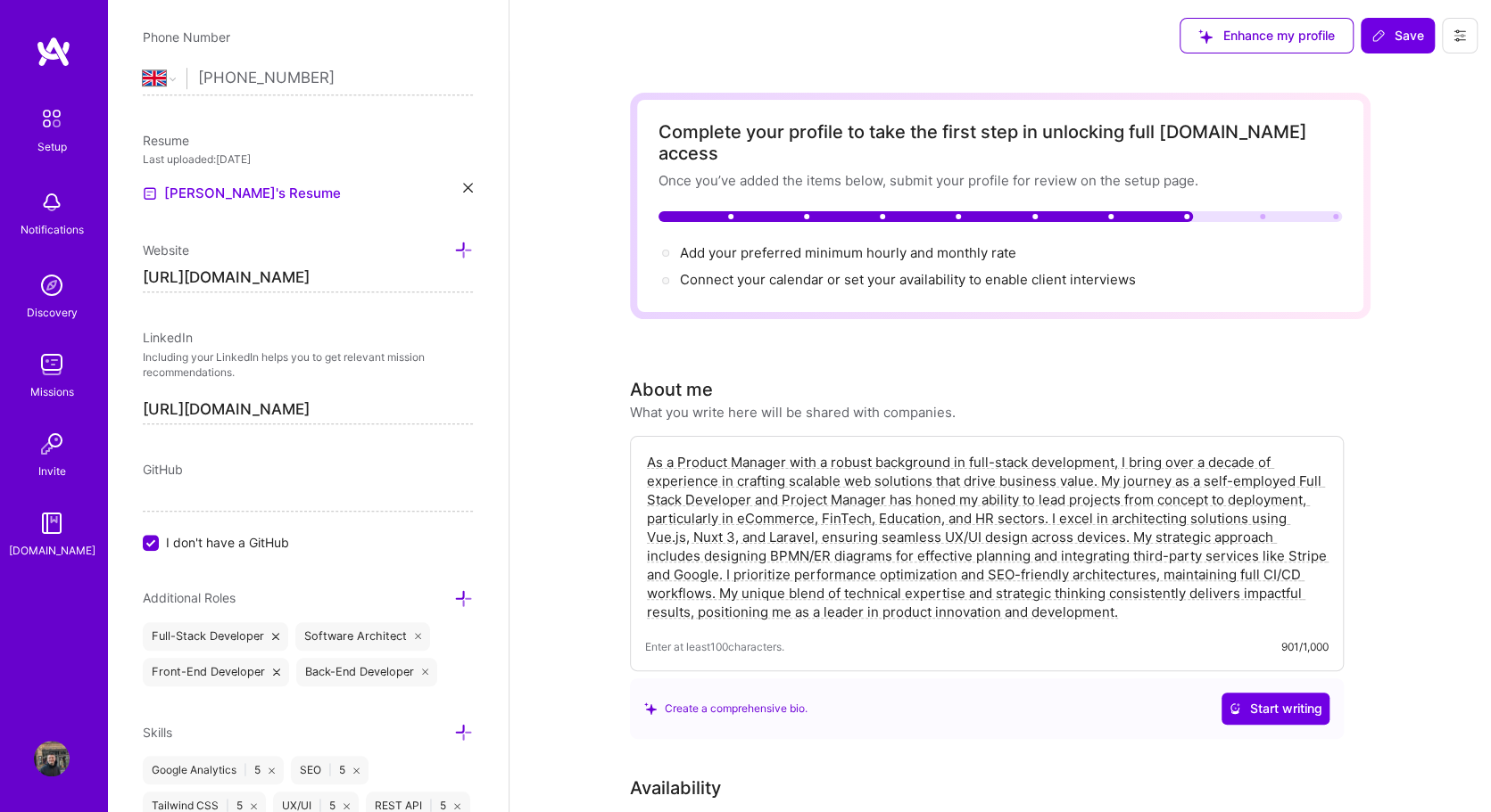
scroll to position [0, 63]
click at [466, 249] on icon at bounding box center [463, 250] width 19 height 19
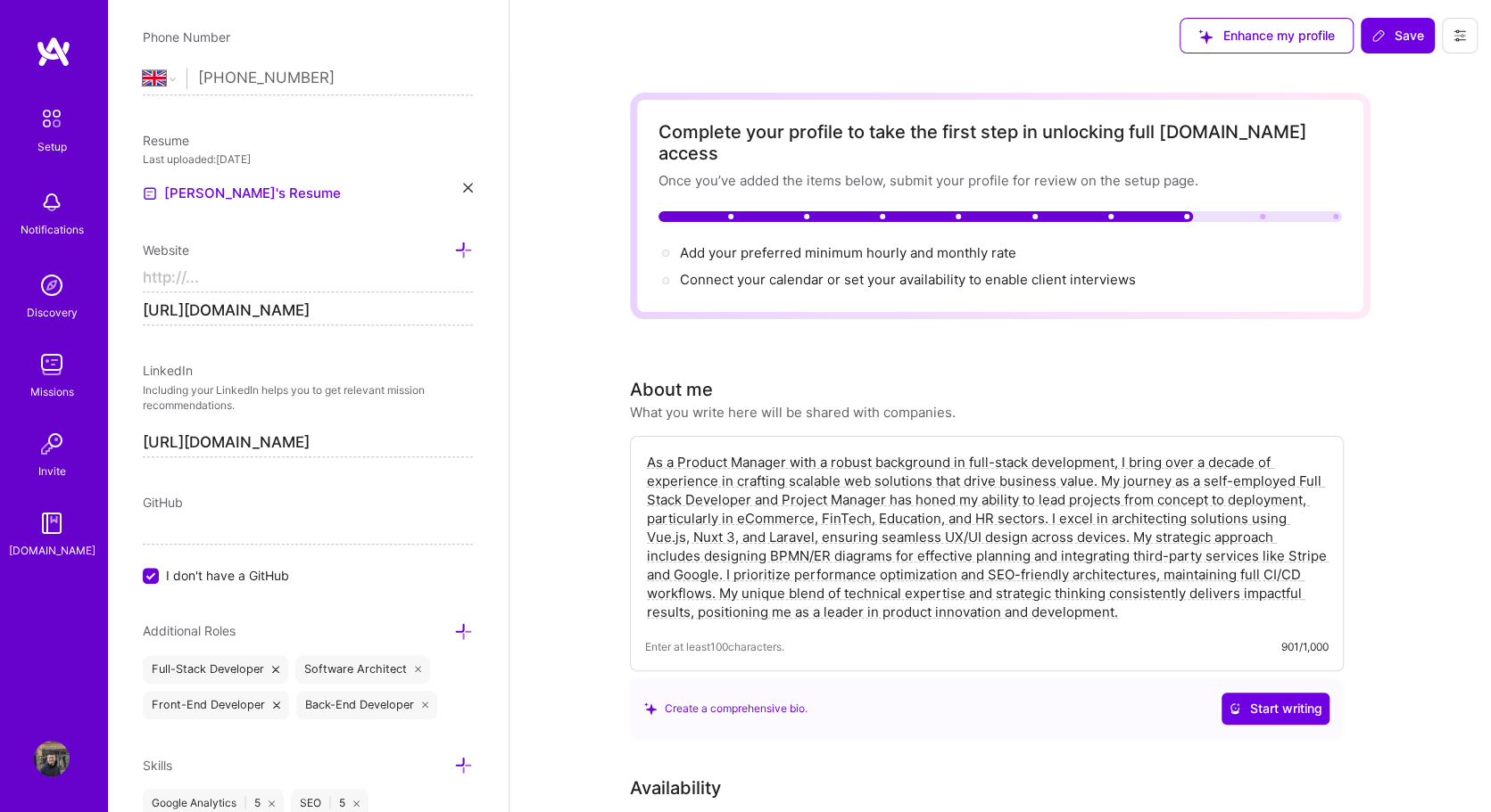
click at [299, 283] on input at bounding box center [308, 278] width 330 height 29
paste input "https://letrestore.co.uk/"
type input "https://letrestore.co.uk/"
click at [466, 242] on icon at bounding box center [463, 250] width 19 height 19
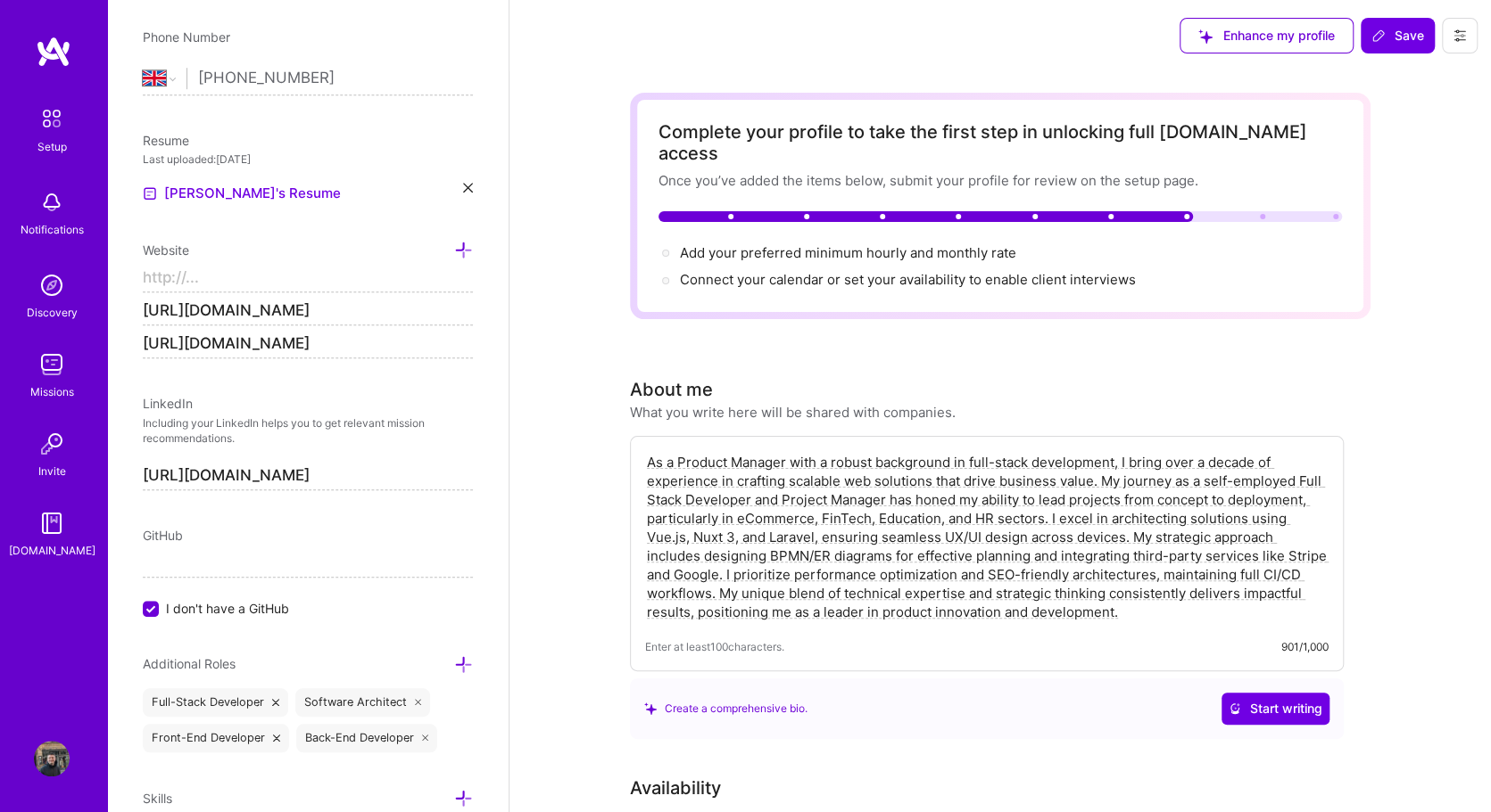
click at [269, 278] on input at bounding box center [308, 278] width 330 height 29
paste input "https://hotautomarket.com/"
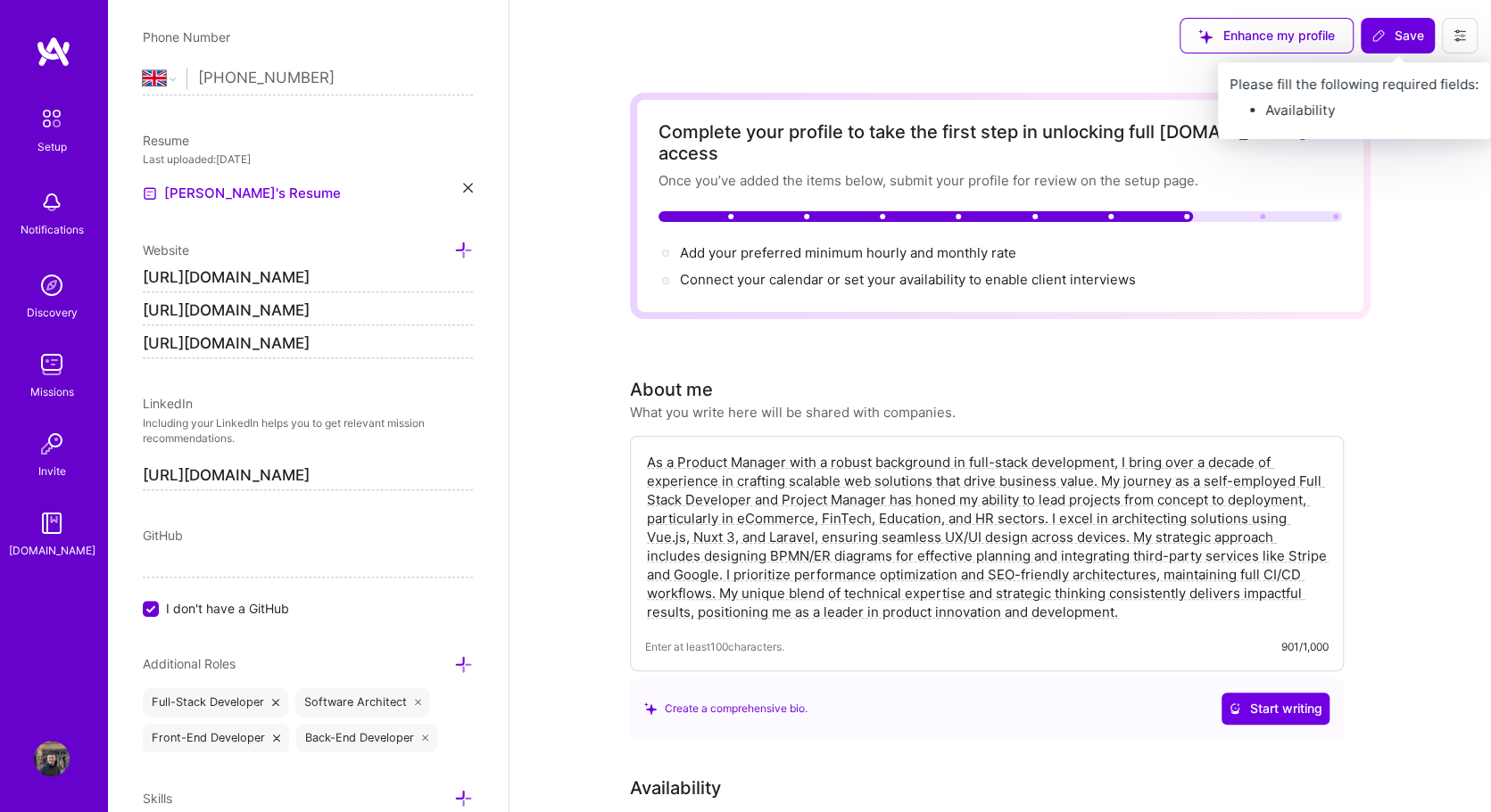
type input "https://hotautomarket.com/"
drag, startPoint x: 1418, startPoint y: 38, endPoint x: 1045, endPoint y: 138, distance: 386.2
click at [1413, 40] on span "Save" at bounding box center [1397, 36] width 53 height 18
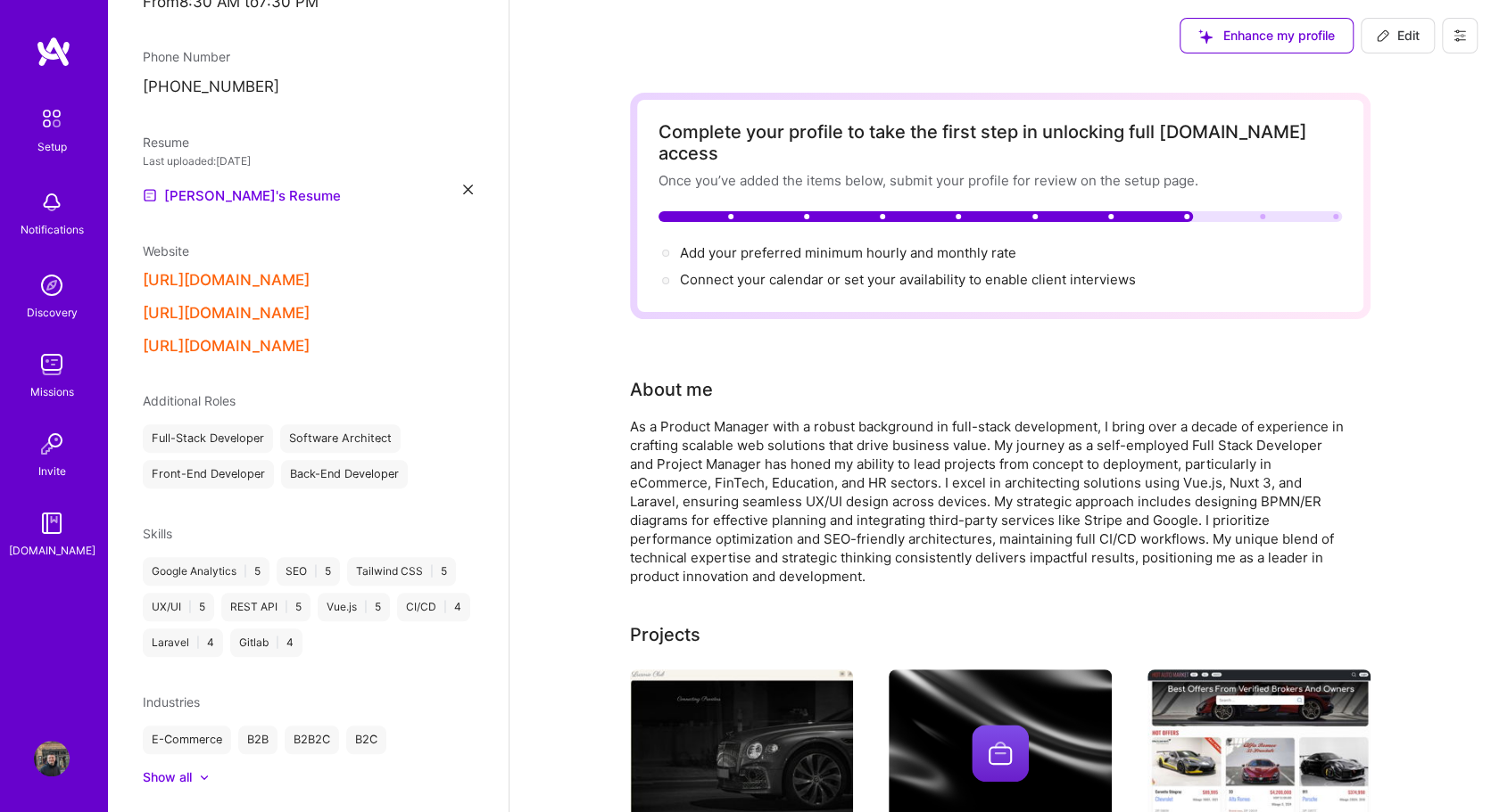
scroll to position [626, 0]
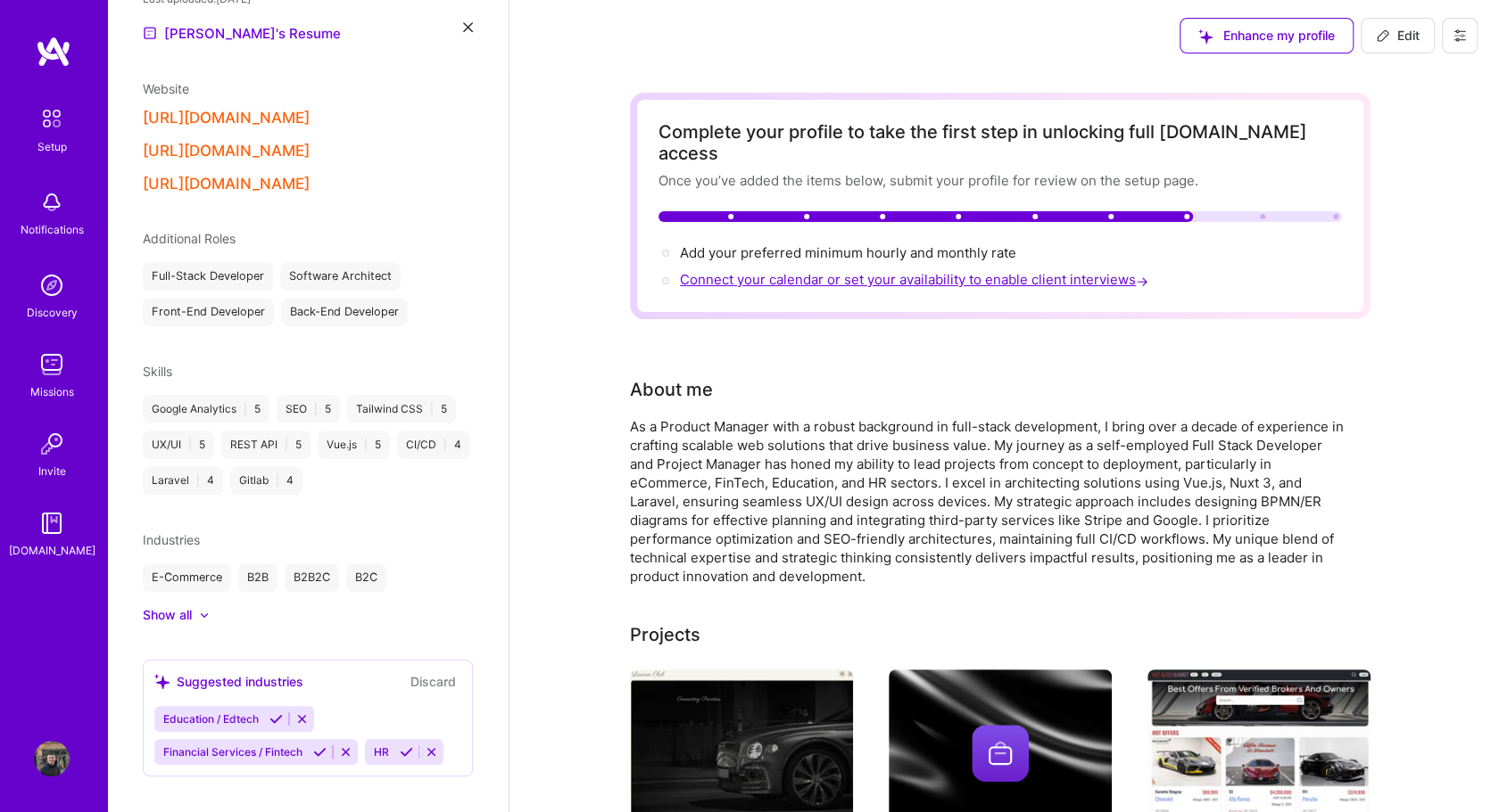
click at [1005, 271] on span "Connect your calendar or set your availability to enable client interviews →" at bounding box center [916, 279] width 472 height 17
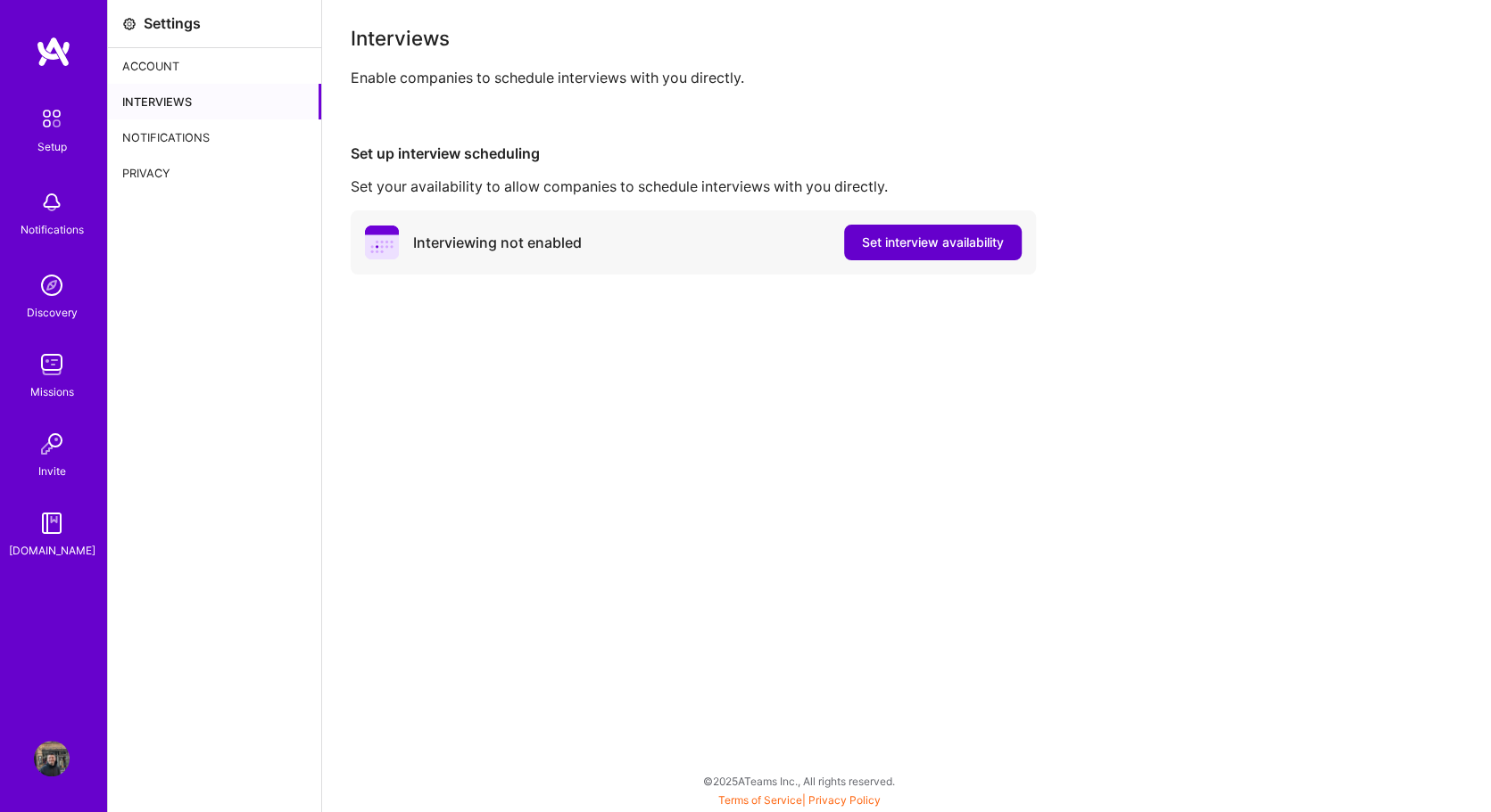
click at [915, 235] on span "Set interview availability" at bounding box center [932, 243] width 142 height 18
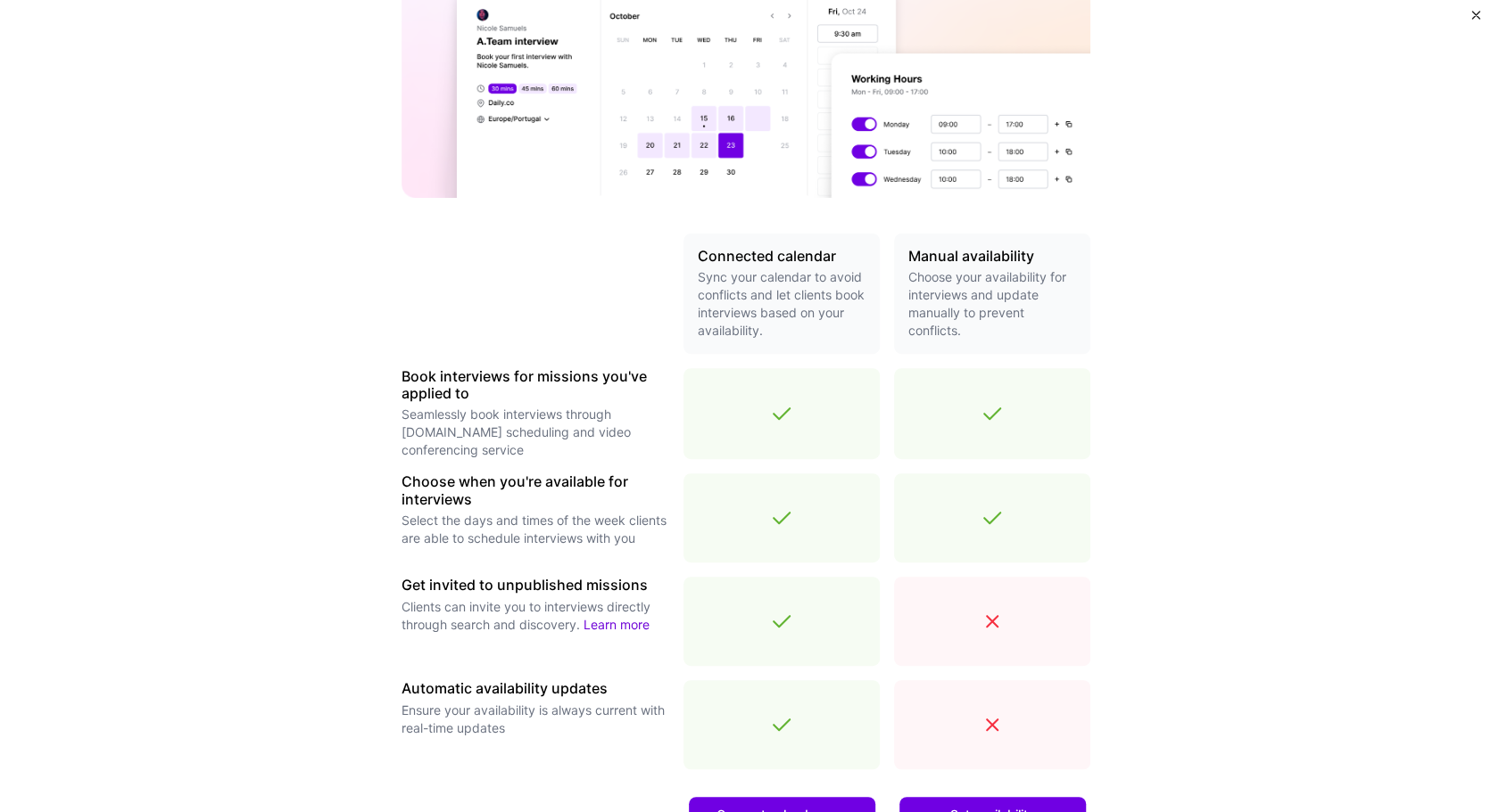
scroll to position [435, 0]
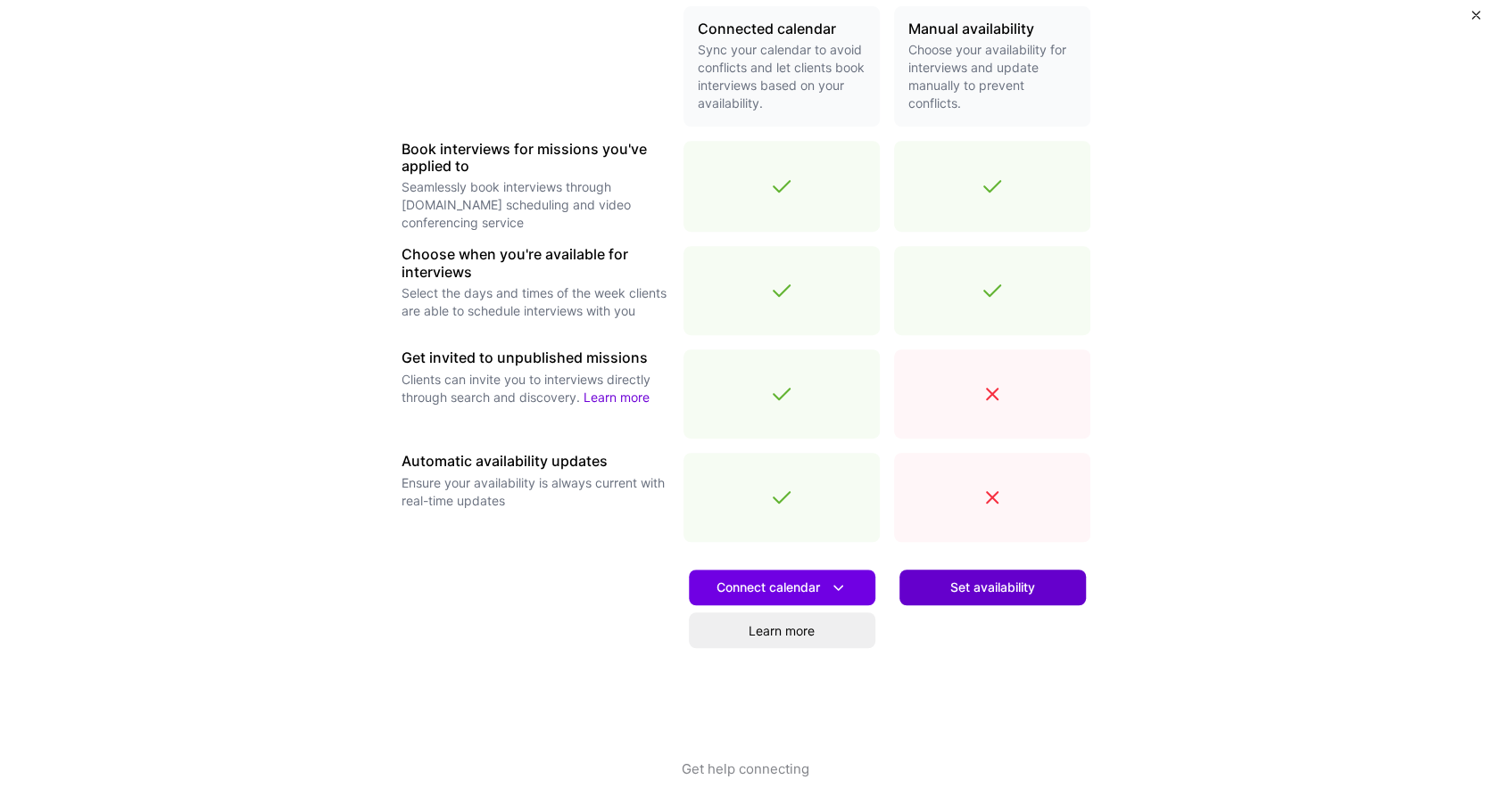
click at [978, 582] on span "Set availability" at bounding box center [992, 588] width 84 height 18
